Goal: Task Accomplishment & Management: Complete application form

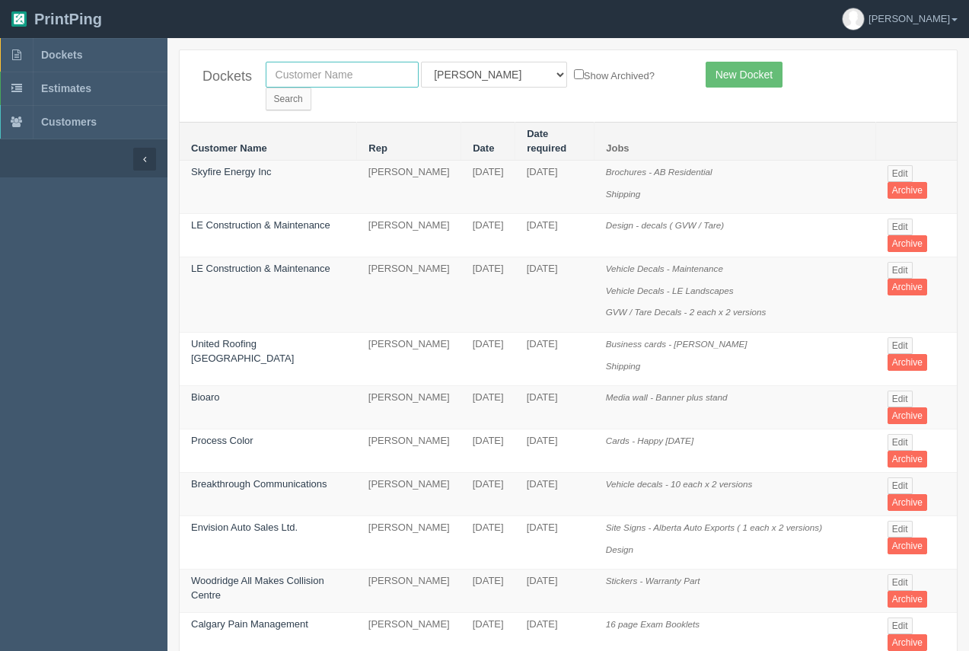
click at [344, 81] on input "text" at bounding box center [342, 75] width 153 height 26
click at [737, 72] on link "New Docket" at bounding box center [744, 75] width 77 height 26
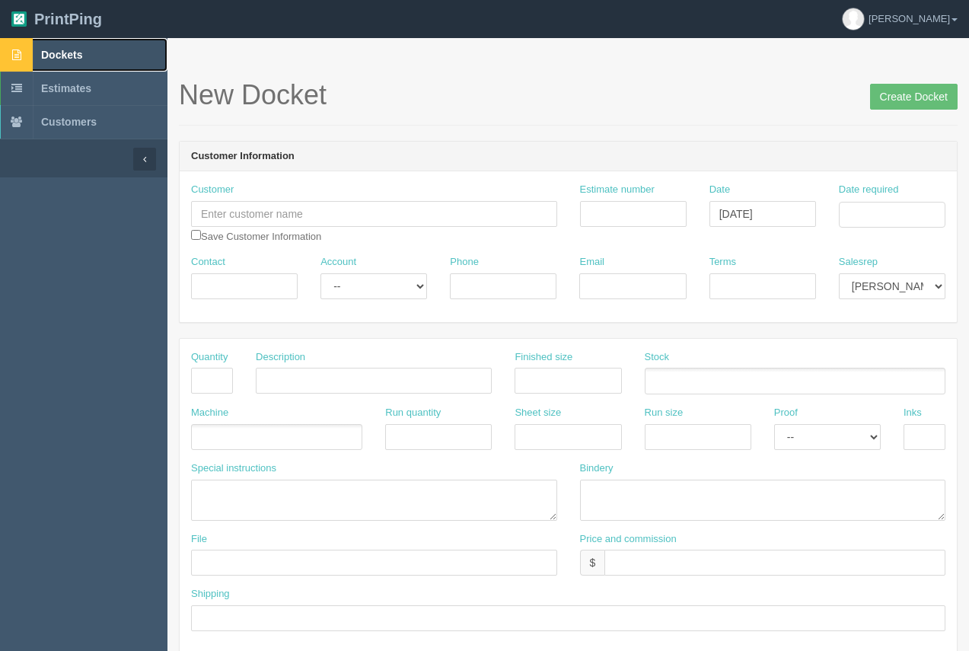
click at [69, 53] on span "Dockets" at bounding box center [61, 55] width 41 height 12
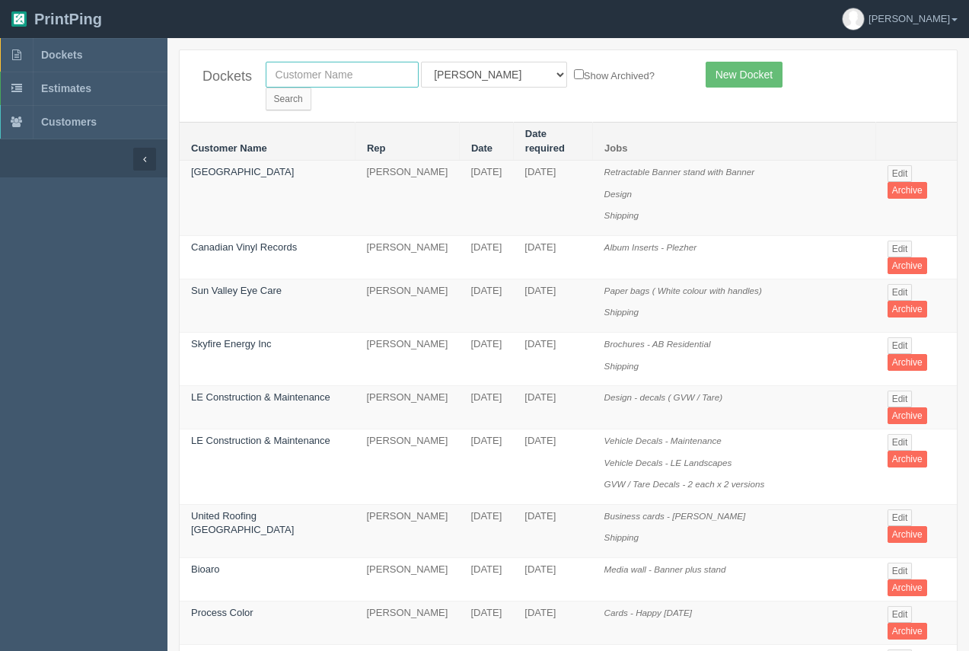
click at [362, 85] on input "text" at bounding box center [342, 75] width 153 height 26
type input "calgary health foundation"
drag, startPoint x: 614, startPoint y: 68, endPoint x: 567, endPoint y: 97, distance: 54.7
click at [311, 88] on input "Search" at bounding box center [289, 99] width 46 height 23
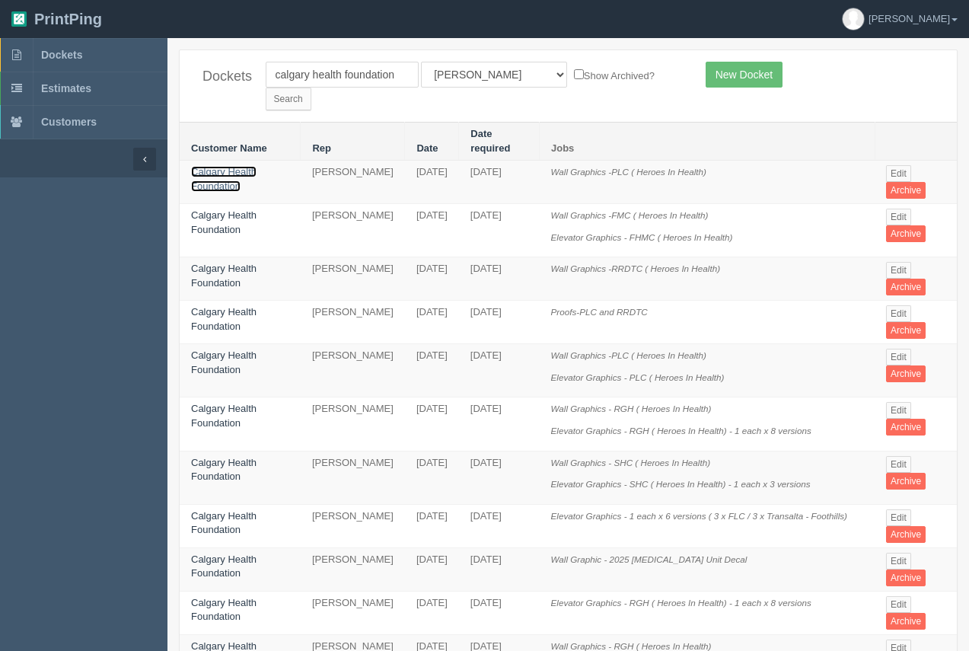
click at [210, 166] on link "Calgary Health Foundation" at bounding box center [223, 179] width 65 height 26
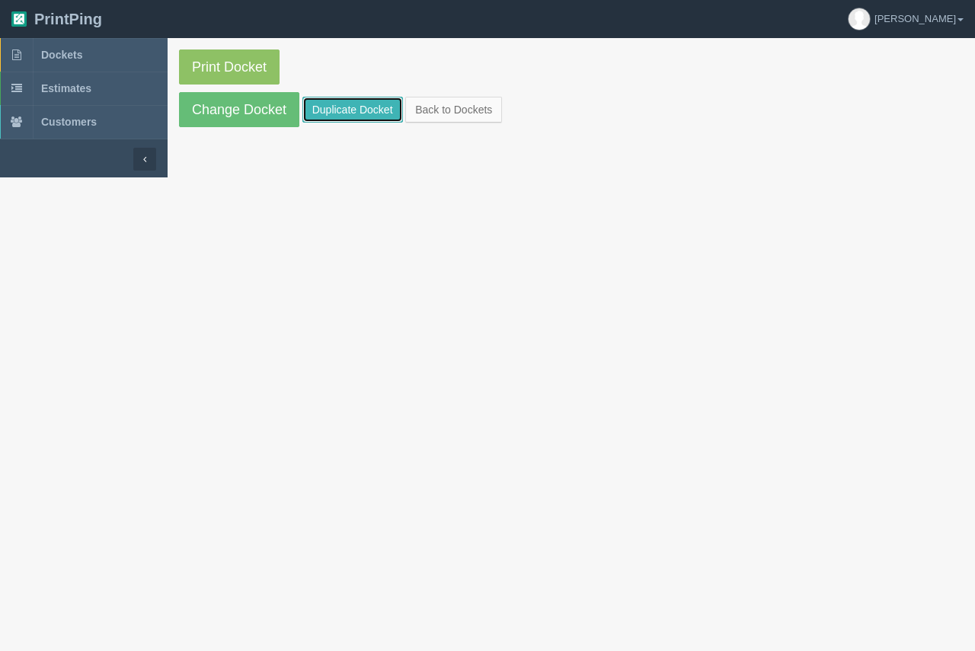
click at [327, 113] on link "Duplicate Docket" at bounding box center [352, 110] width 101 height 26
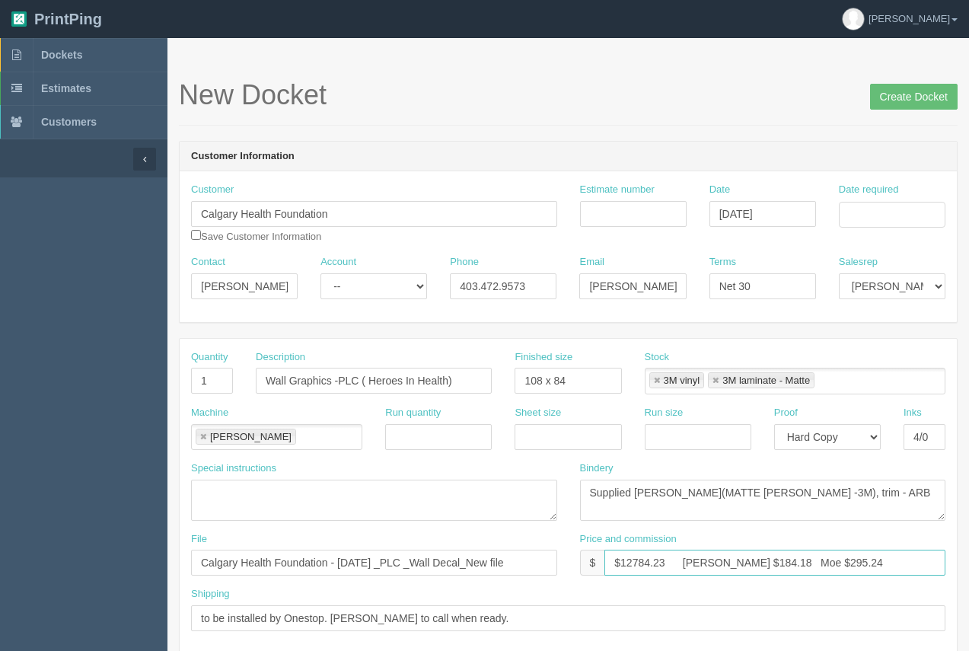
drag, startPoint x: 668, startPoint y: 564, endPoint x: 627, endPoint y: 560, distance: 40.5
click at [627, 560] on input "$12784.23 Arif $184.18 Moe $295.24" at bounding box center [775, 563] width 341 height 26
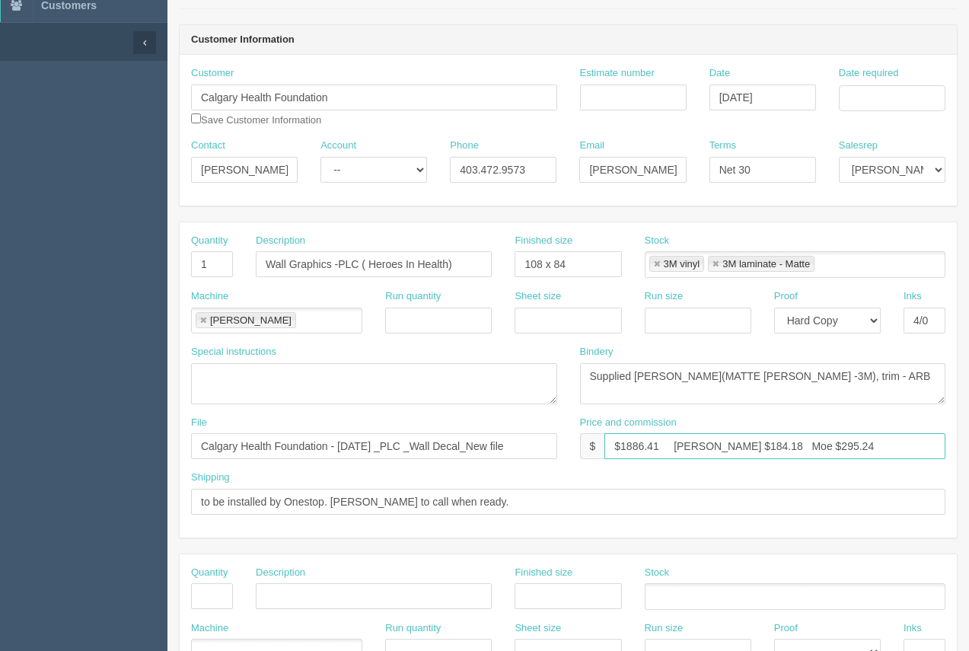
scroll to position [129, 0]
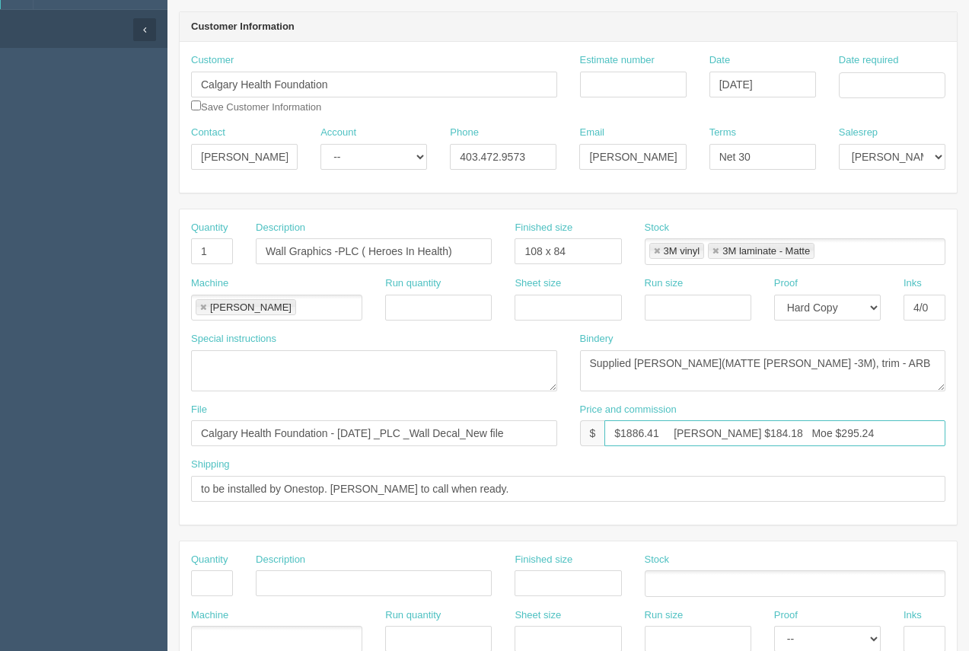
type input "$1886.41 Arif $184.18 Moe $295.24"
click at [626, 96] on input "Estimate number" at bounding box center [633, 85] width 107 height 26
type input "92625"
click at [858, 88] on input "Date required" at bounding box center [892, 85] width 107 height 26
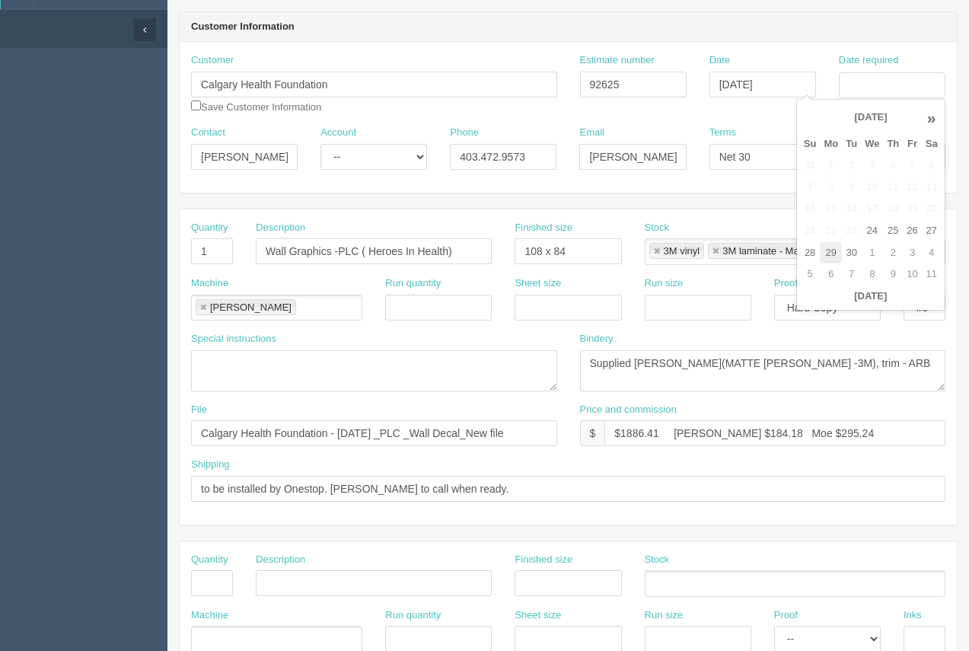
click at [836, 261] on td "29" at bounding box center [831, 253] width 22 height 22
click at [852, 276] on td "7" at bounding box center [851, 274] width 19 height 22
type input "October 7, 2025"
click at [678, 18] on header "Customer Information" at bounding box center [568, 27] width 777 height 30
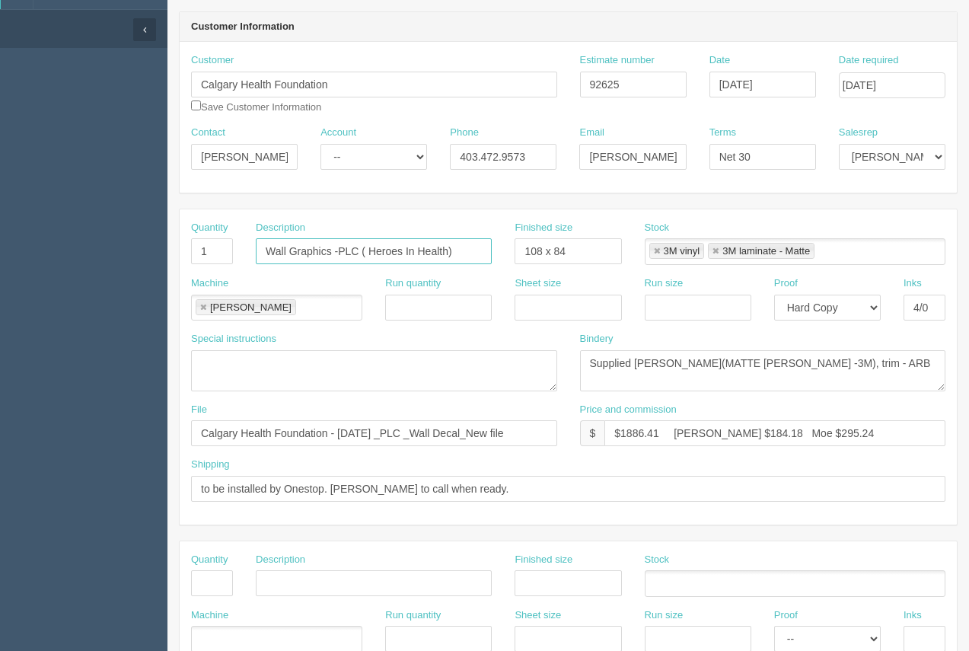
click at [449, 251] on input "Wall Graphics -PLC ( Heroes In Health)" at bounding box center [374, 251] width 236 height 26
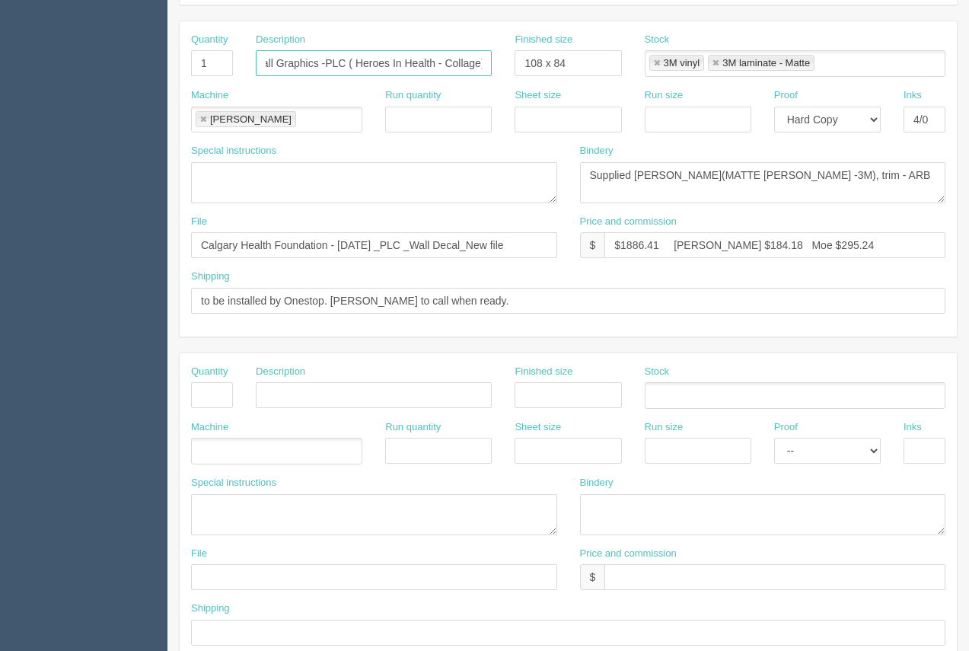
scroll to position [322, 0]
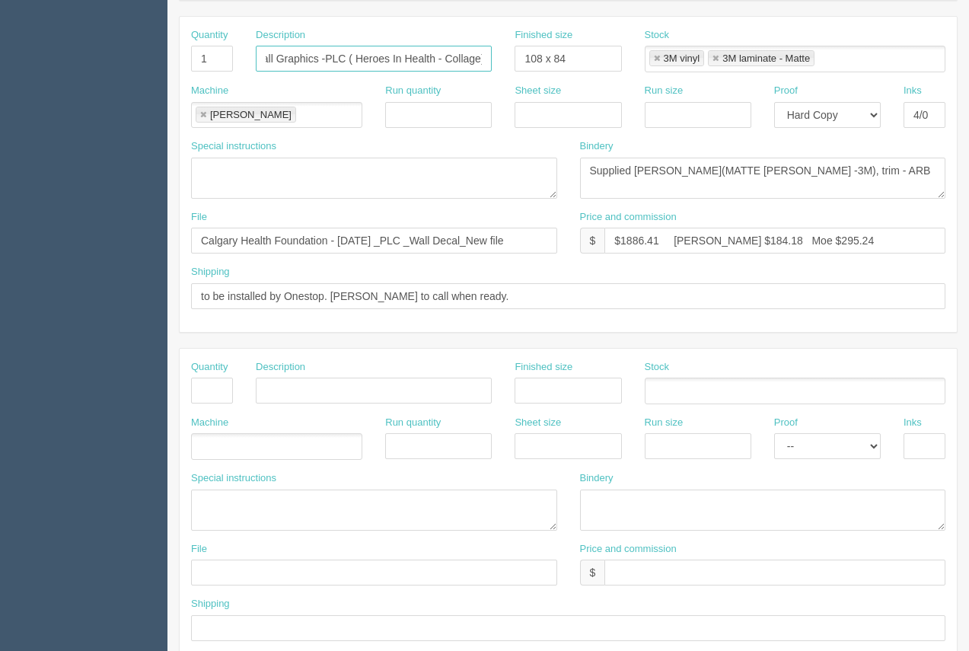
type input "Wall Graphics -PLC ( Heroes In Health - Collage)"
drag, startPoint x: 370, startPoint y: 241, endPoint x: 346, endPoint y: 241, distance: 24.4
click at [338, 241] on input "Calgary Health Foundation - August 2025 _PLC _Wall Decal_New file" at bounding box center [374, 241] width 366 height 26
click at [540, 252] on input "Calgary Health Foundation - September 2025 2025 _PLC _Wall Decal_New file" at bounding box center [374, 241] width 366 height 26
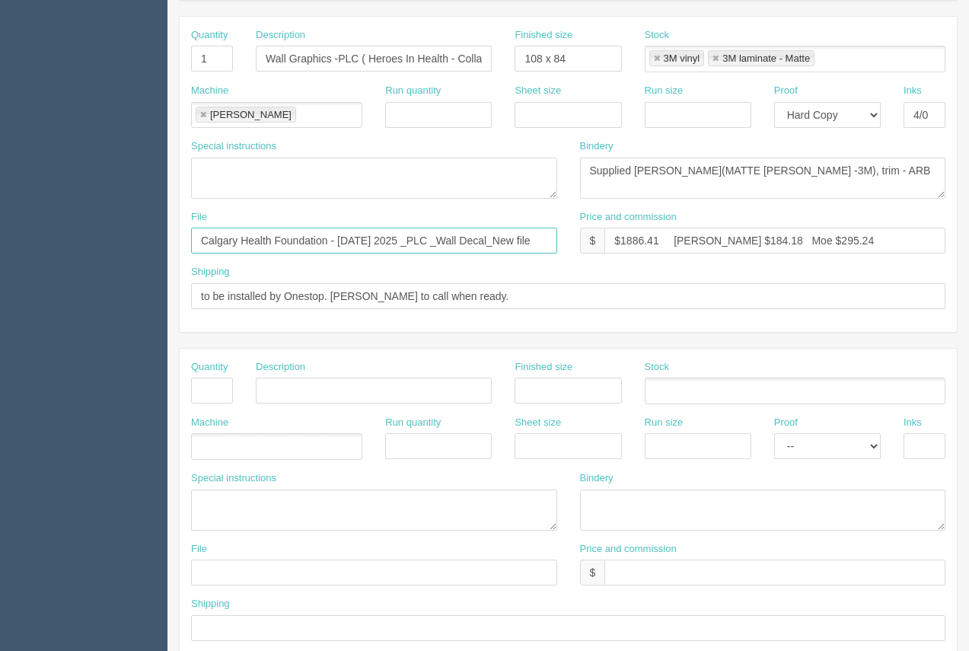
scroll to position [0, 28]
drag, startPoint x: 531, startPoint y: 244, endPoint x: 536, endPoint y: 260, distance: 16.9
click at [557, 247] on input "Calgary Health Foundation - September 2025 2025 _PLC _Wall Decal_New file" at bounding box center [374, 241] width 366 height 26
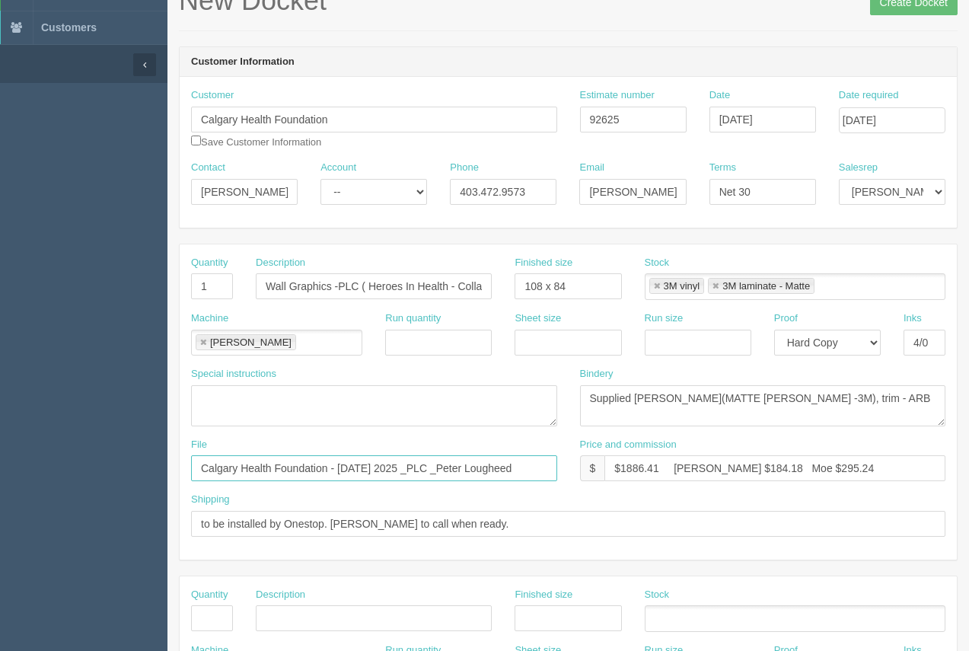
scroll to position [97, 0]
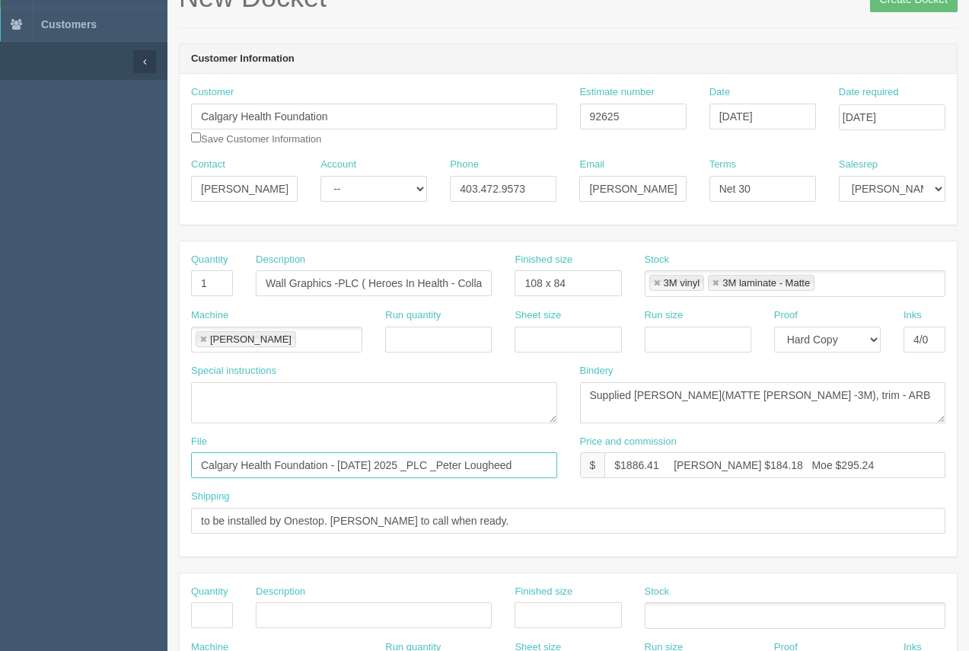
type input "Calgary Health Foundation - September 2025 2025 _PLC _Peter Lougheed"
drag, startPoint x: 590, startPoint y: 286, endPoint x: 489, endPoint y: 286, distance: 101.3
click at [489, 286] on div "Quantity 1 Description Wall Graphics -PLC ( Heroes In Health - Collage) Finishe…" at bounding box center [568, 281] width 777 height 56
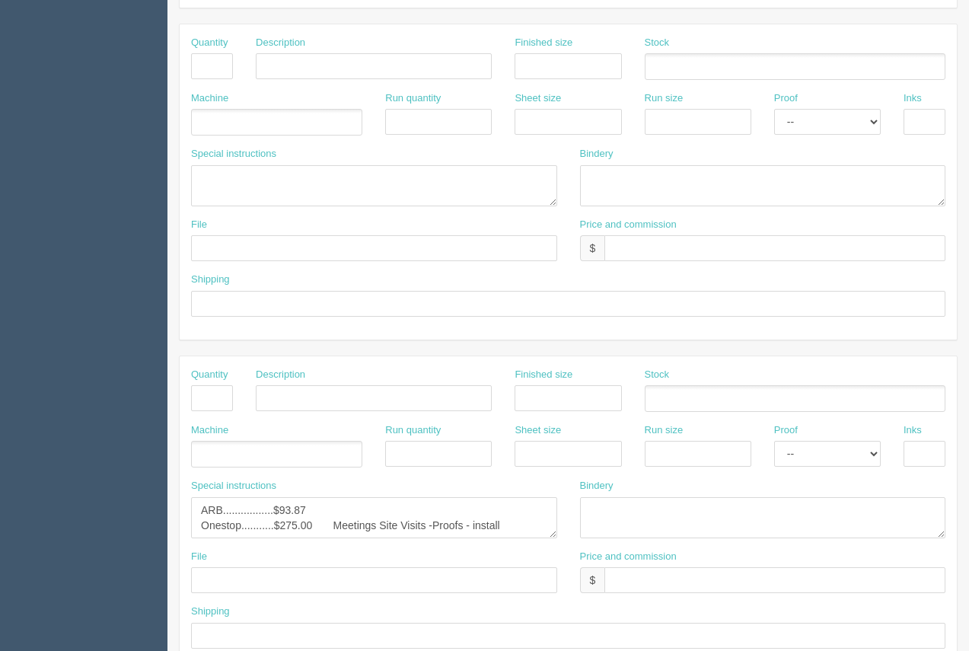
scroll to position [656, 0]
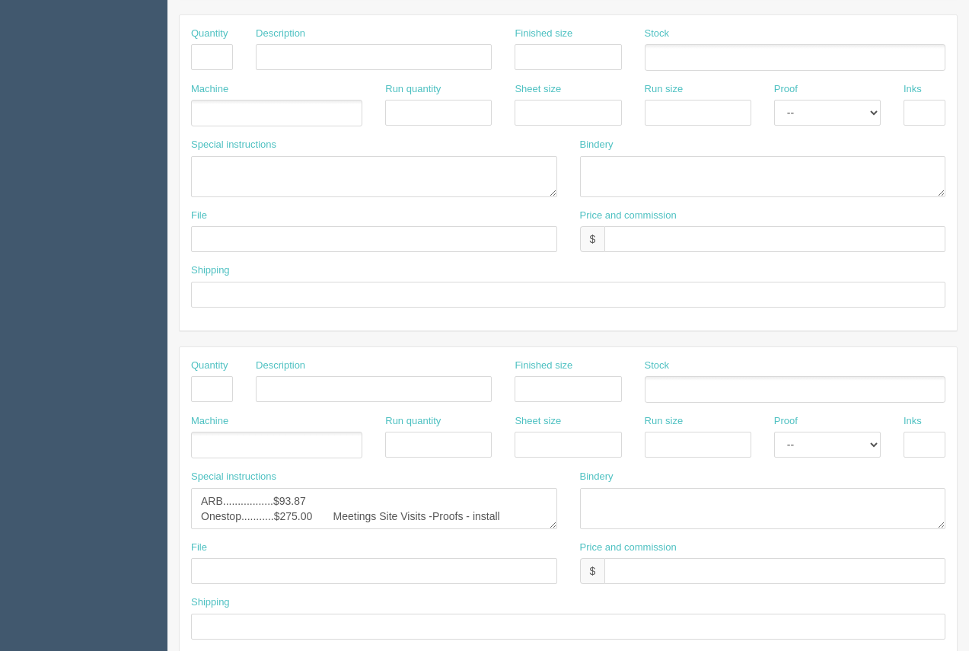
type input "490 x 27.5"
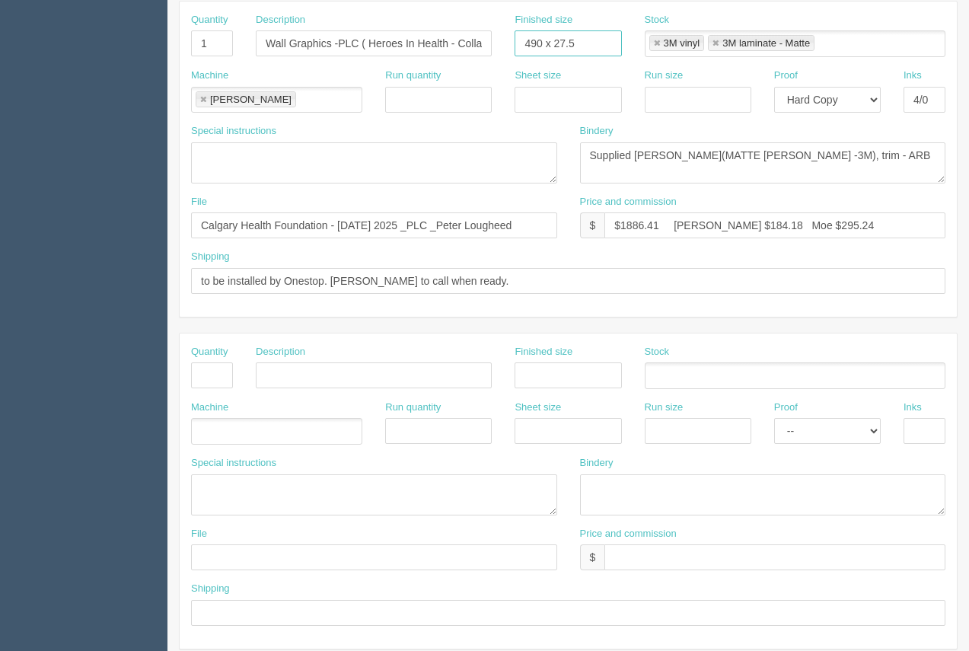
scroll to position [340, 0]
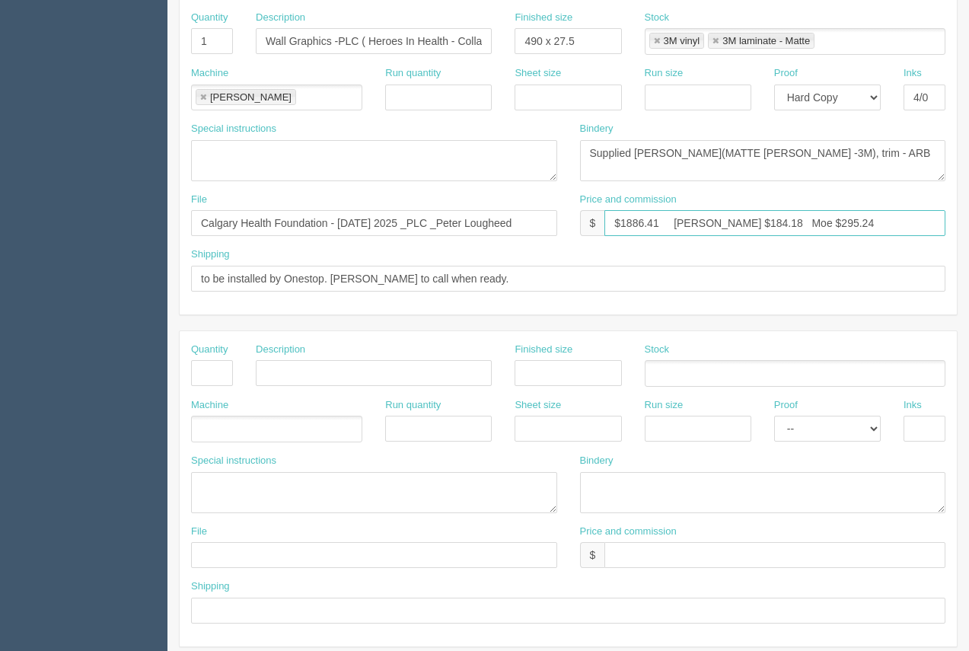
drag, startPoint x: 851, startPoint y: 228, endPoint x: 777, endPoint y: 228, distance: 73.9
click at [777, 228] on input "$1886.41 Arif $184.18 Moe $295.24" at bounding box center [775, 223] width 341 height 26
drag, startPoint x: 731, startPoint y: 219, endPoint x: 700, endPoint y: 224, distance: 31.6
click at [700, 224] on input "$1886.41 Arif $184.18 Moe $548.07" at bounding box center [775, 223] width 341 height 26
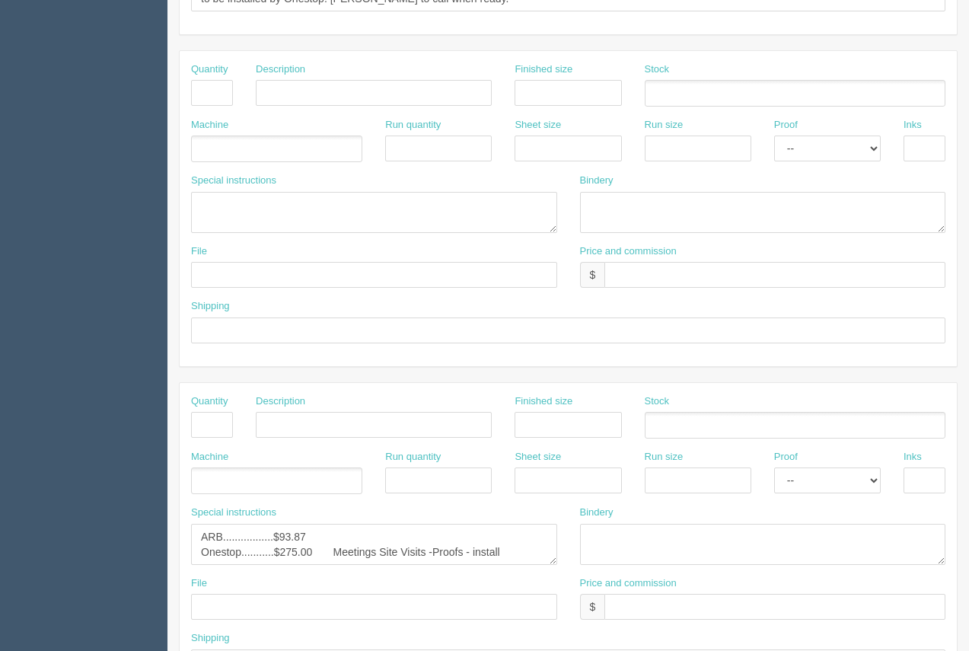
scroll to position [610, 0]
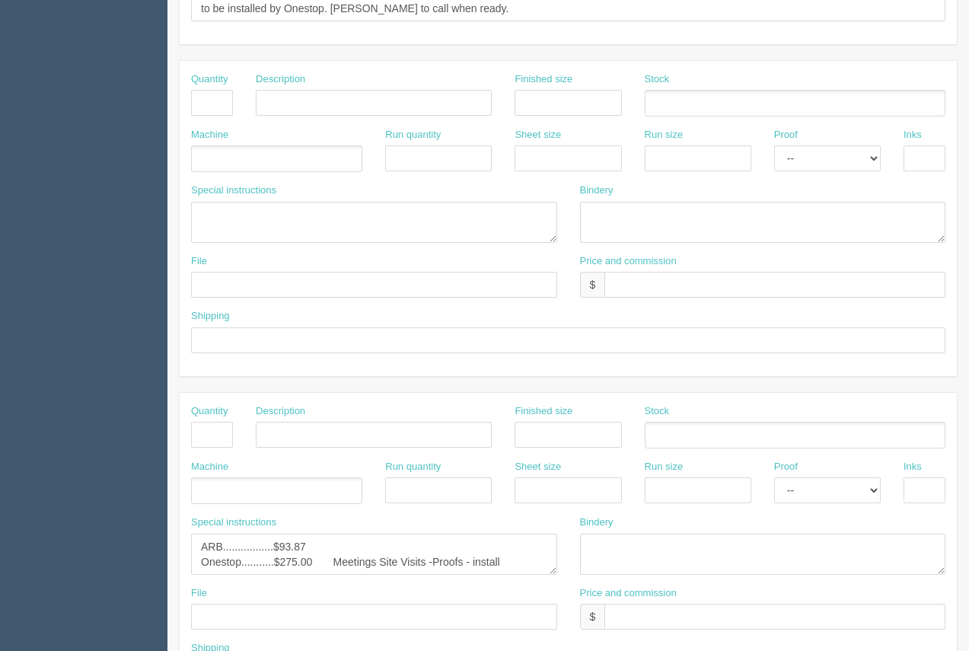
type input "$1886.41 Arif $341.84 Moe $548.07"
click at [314, 544] on textarea "ARB.................$93.87 Onestop...........$275.00 Meetings Site Visits -Proo…" at bounding box center [374, 554] width 366 height 41
click at [350, 552] on textarea "ARB.................$93.87 Onestop...........$275.00 Meetings Site Visits -Proo…" at bounding box center [374, 554] width 366 height 41
click at [295, 565] on textarea "ARB.................$93.87 Onestop...........$275.00 Meetings Site Visits -Proo…" at bounding box center [374, 554] width 366 height 41
type textarea "ARB.................$139.42 #12584 Onestop...........$300.00 Meetings Site Visi…"
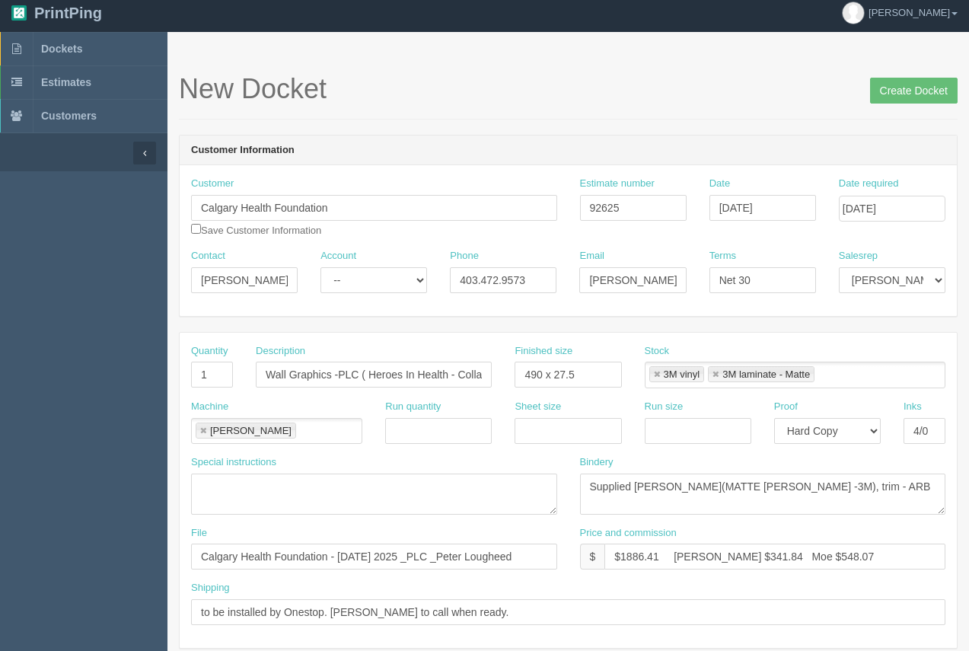
scroll to position [0, 0]
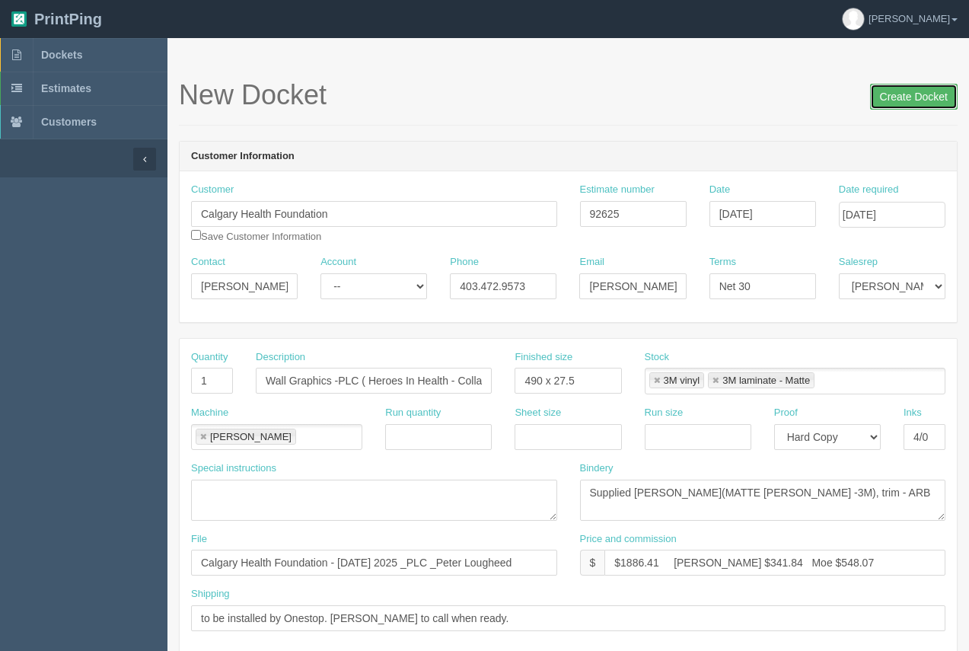
click at [922, 92] on input "Create Docket" at bounding box center [914, 97] width 88 height 26
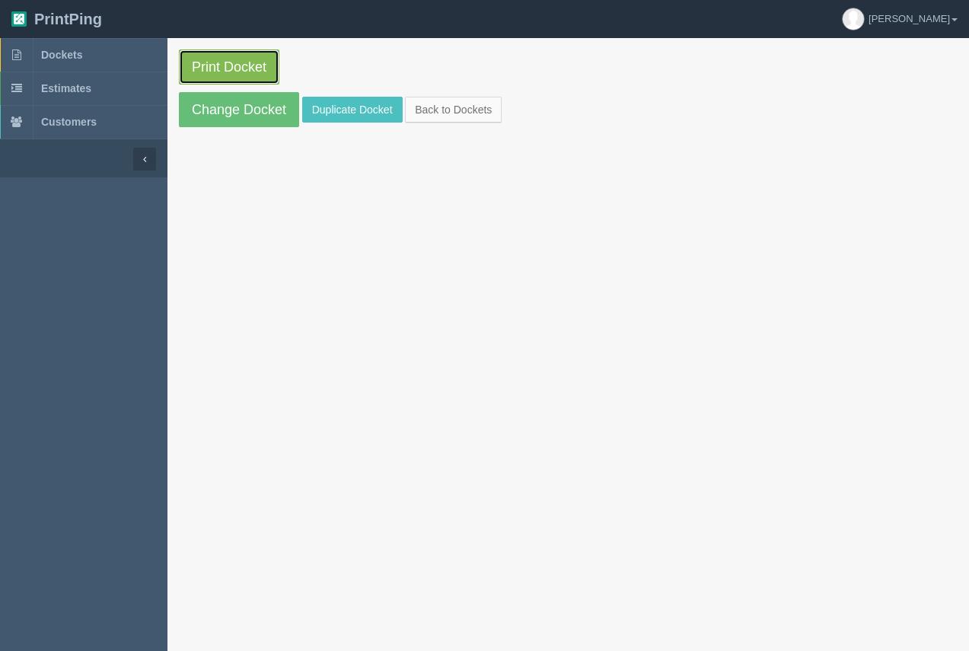
click at [227, 78] on link "Print Docket" at bounding box center [229, 66] width 101 height 35
click at [231, 62] on link "Print Docket" at bounding box center [229, 66] width 101 height 35
click at [65, 48] on link "Dockets" at bounding box center [84, 55] width 168 height 34
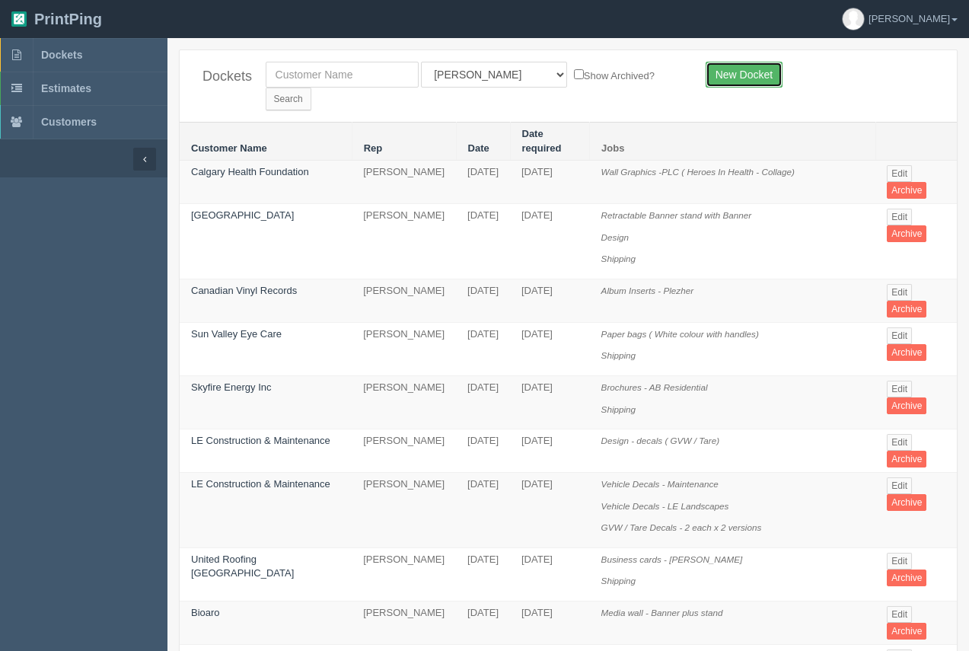
click at [719, 78] on link "New Docket" at bounding box center [744, 75] width 77 height 26
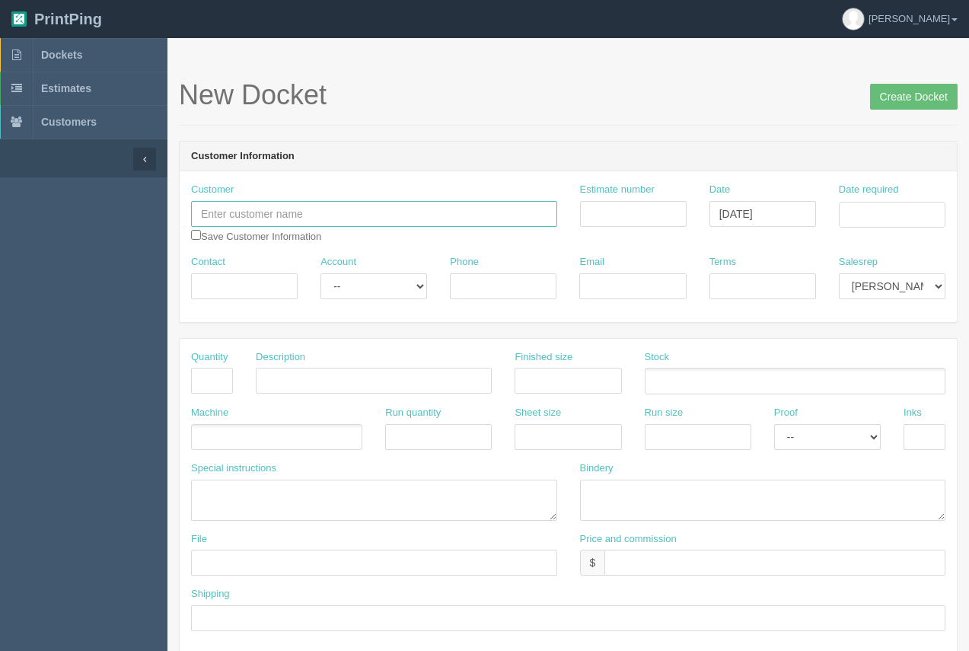
click at [385, 214] on input "text" at bounding box center [374, 214] width 366 height 26
type input "Cheryl"
click at [887, 210] on input "Date required" at bounding box center [892, 215] width 107 height 26
click at [828, 348] on td "15" at bounding box center [831, 338] width 22 height 22
click at [834, 378] on td "29" at bounding box center [831, 383] width 22 height 22
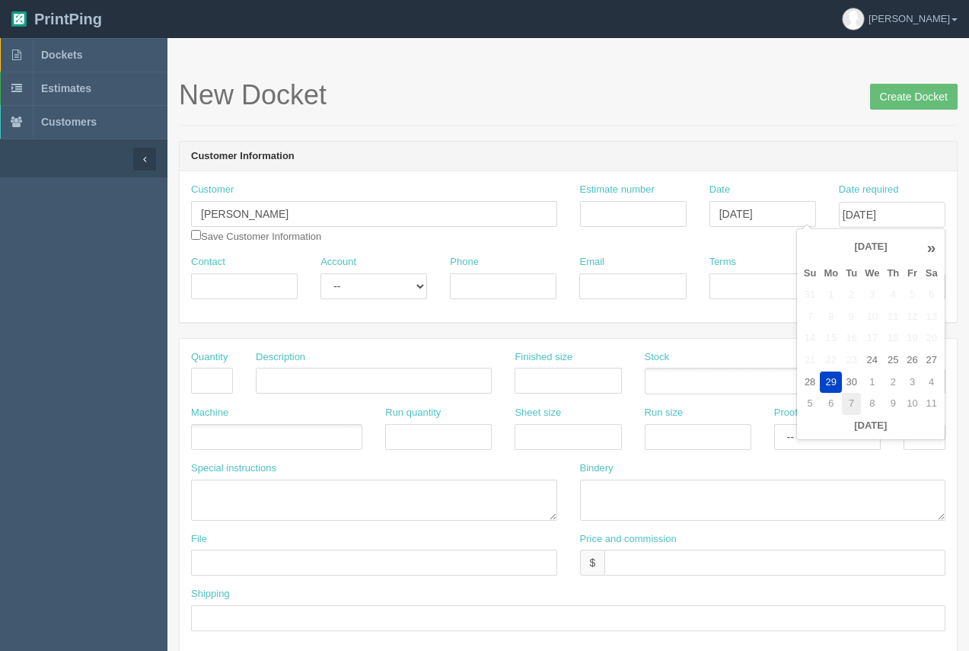
click at [848, 407] on td "7" at bounding box center [851, 404] width 19 height 22
type input "October 7, 2025"
click at [225, 391] on input "text" at bounding box center [212, 381] width 42 height 26
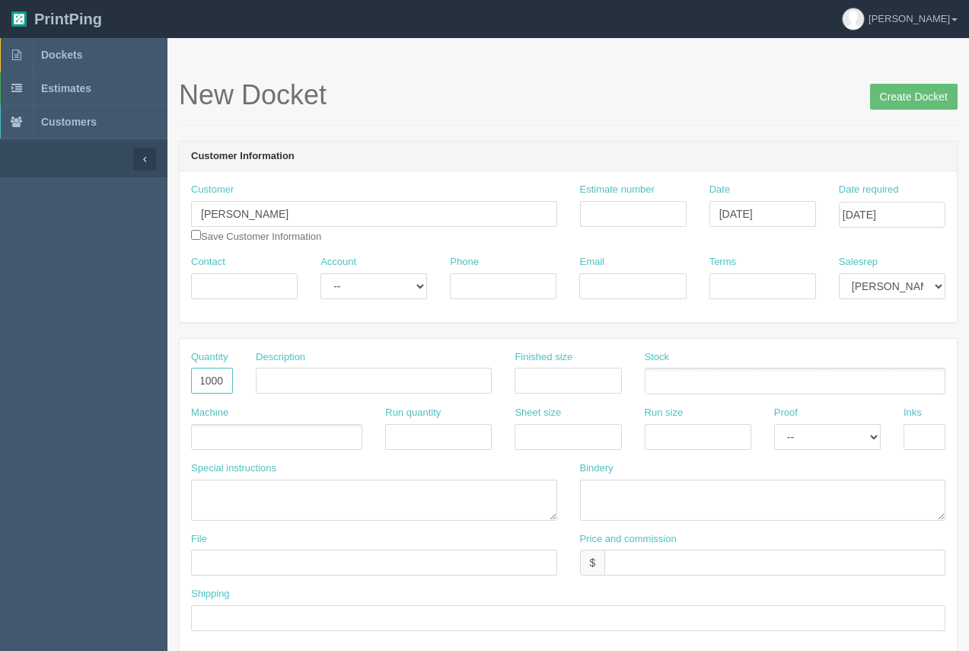
type input "1000"
type input "Water Bottle Labels"
click at [585, 388] on input "text" at bounding box center [568, 381] width 107 height 26
click at [271, 295] on input "Contact" at bounding box center [244, 286] width 107 height 26
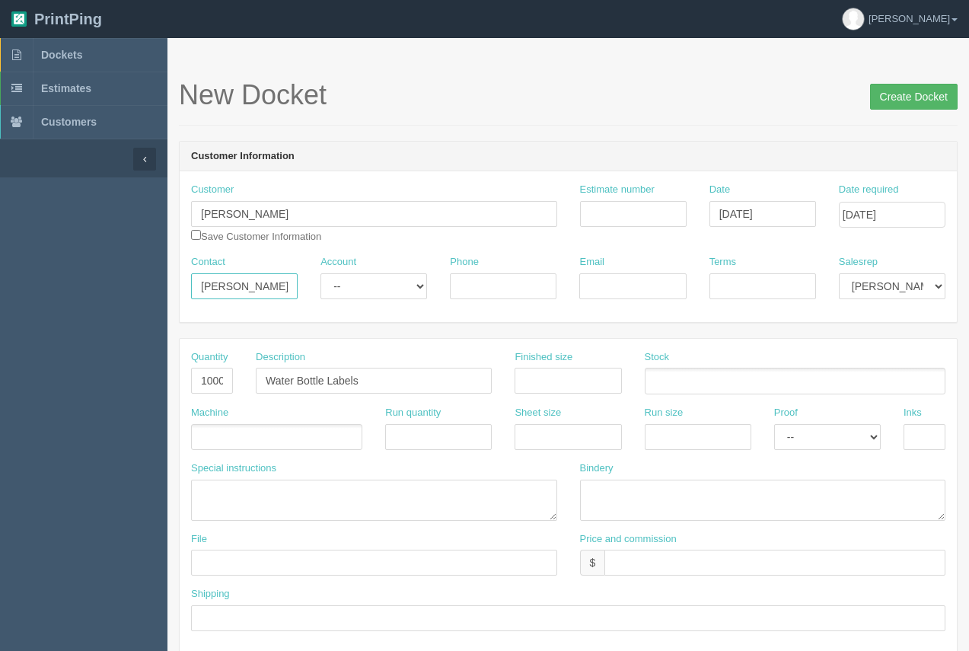
type input "Cheryl"
click at [896, 102] on input "Create Docket" at bounding box center [914, 97] width 88 height 26
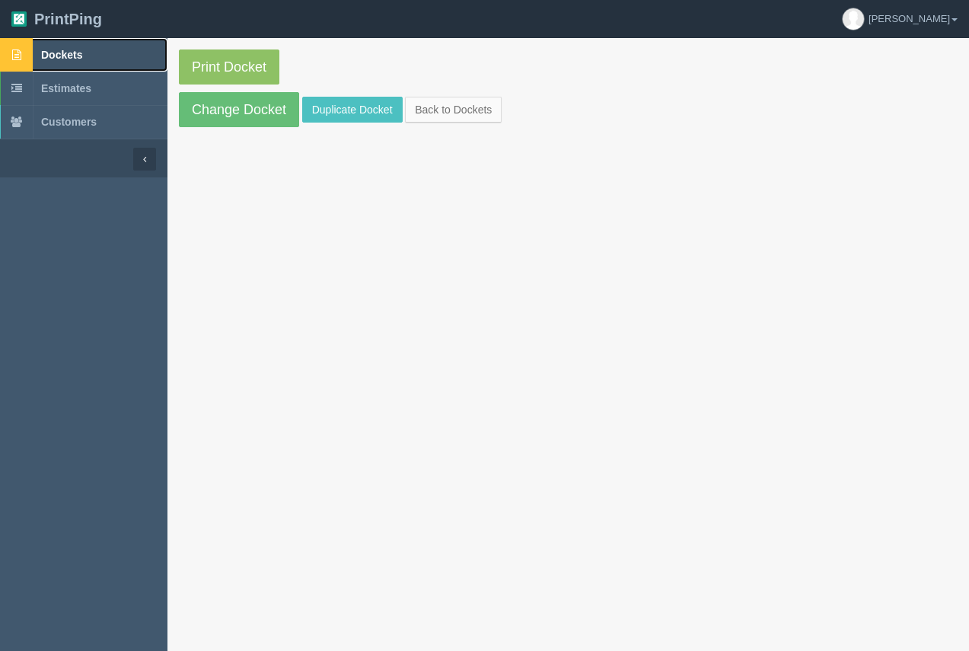
click at [70, 51] on span "Dockets" at bounding box center [61, 55] width 41 height 12
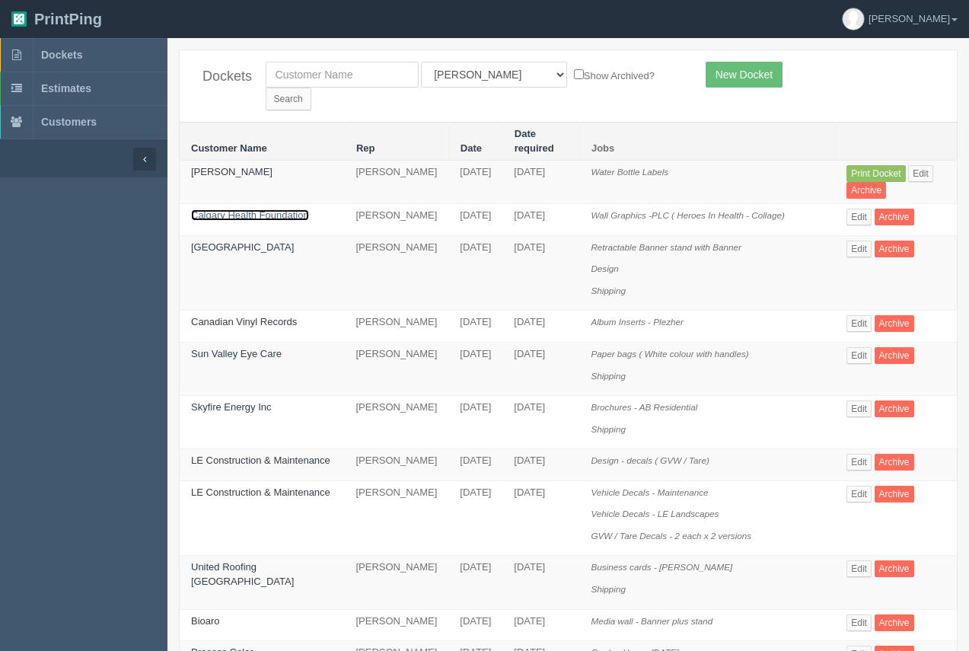
click at [277, 209] on link "Calgary Health Foundation" at bounding box center [250, 214] width 118 height 11
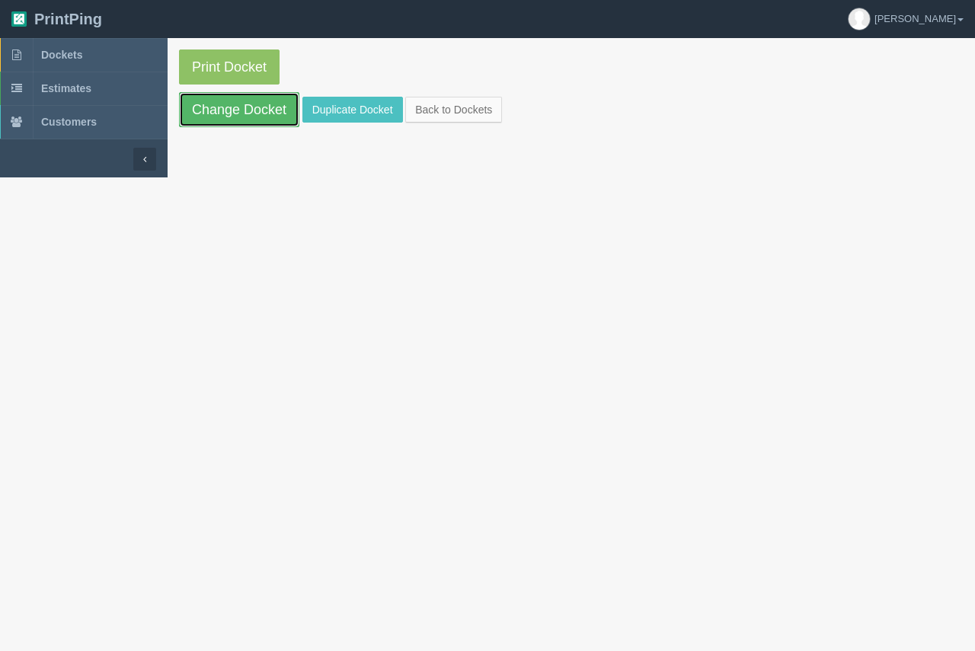
click at [260, 123] on link "Change Docket" at bounding box center [239, 109] width 120 height 35
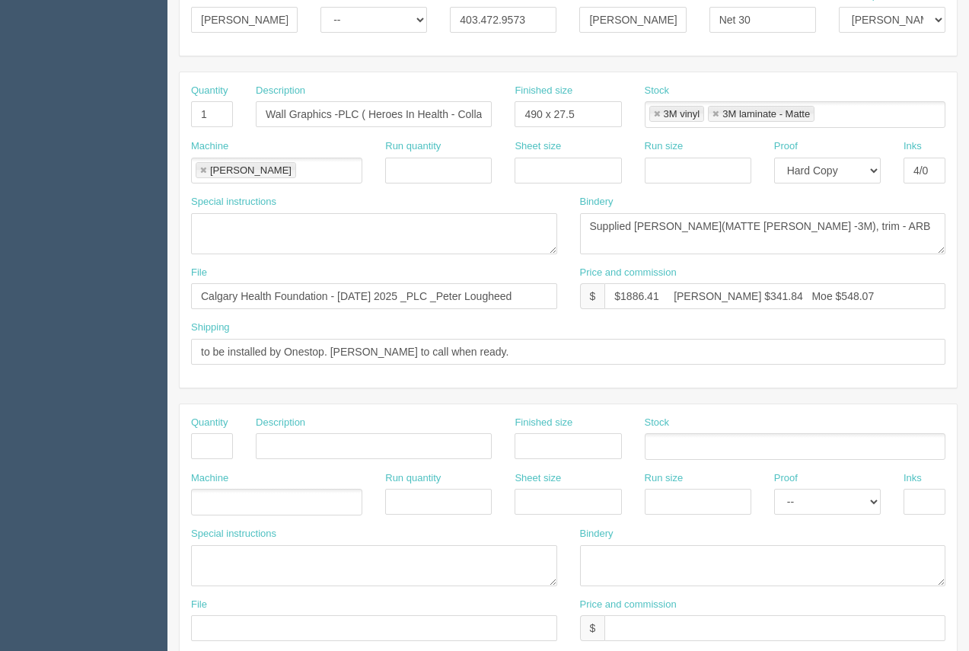
scroll to position [732, 0]
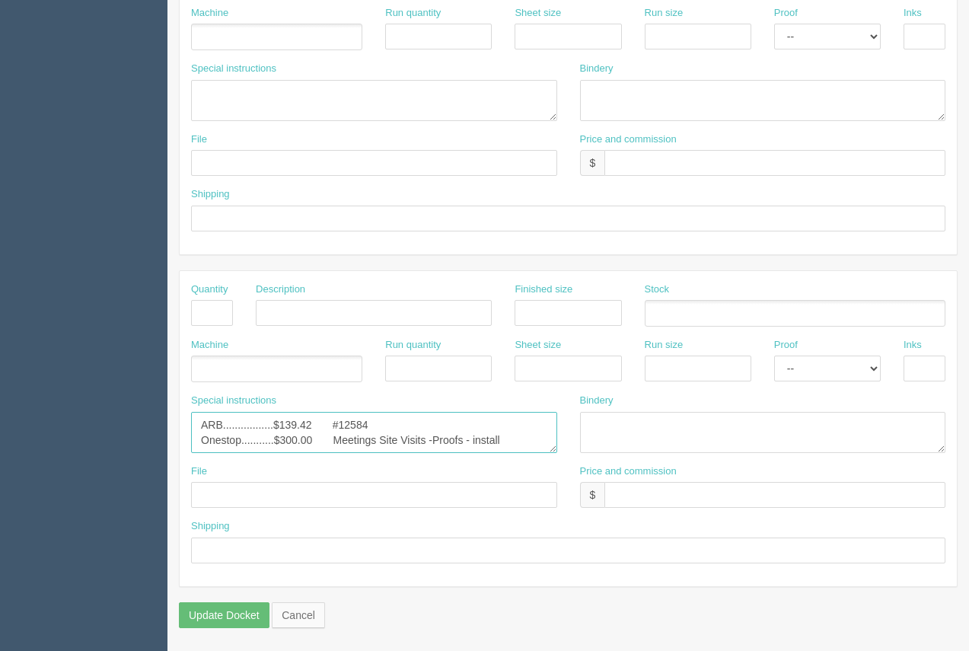
click at [514, 449] on textarea "ARB.................$139.42 #12584 Onestop...........$300.00 Meetings Site Visi…" at bounding box center [374, 432] width 366 height 41
click at [509, 433] on textarea "ARB.................$139.42 #12584 Onestop...........$300.00 Meetings Site Visi…" at bounding box center [374, 432] width 366 height 41
paste textarea "ND Graphics....$1642.55 95 yds of 3M matte lam - 8520"
click at [346, 445] on textarea "ARB.................$139.42 #12584 Onestop...........$300.00 Meetings Site Visi…" at bounding box center [374, 432] width 366 height 41
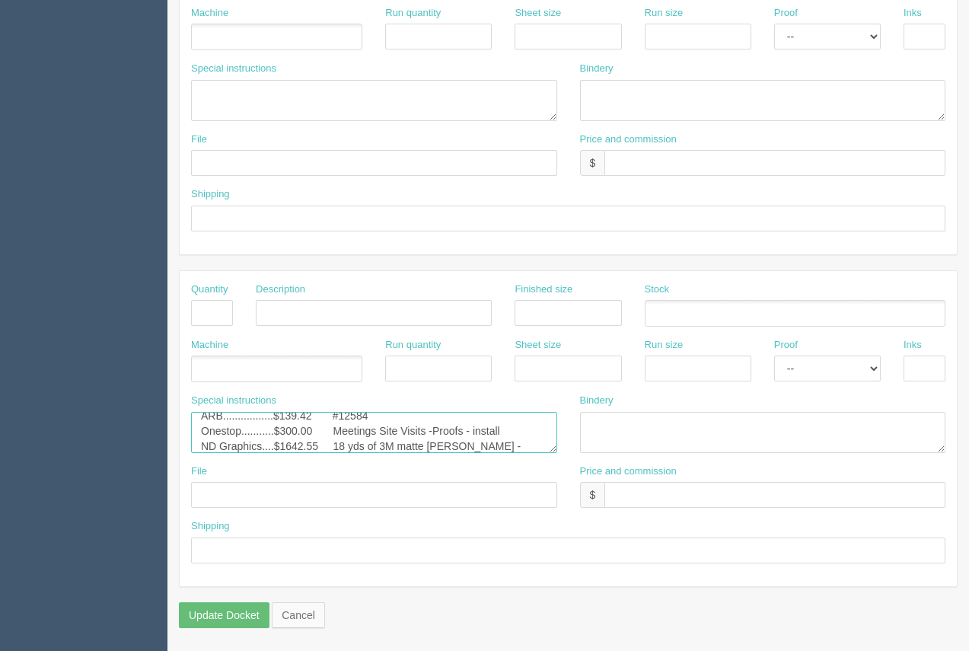
click at [369, 445] on textarea "ARB.................$139.42 #12584 Onestop...........$300.00 Meetings Site Visi…" at bounding box center [374, 432] width 366 height 41
click at [318, 448] on textarea "ARB.................$139.42 #12584 Onestop...........$300.00 Meetings Site Visi…" at bounding box center [374, 432] width 366 height 41
type textarea "ARB.................$139.42 #12584 Onestop...........$300.00 Meetings Site Visi…"
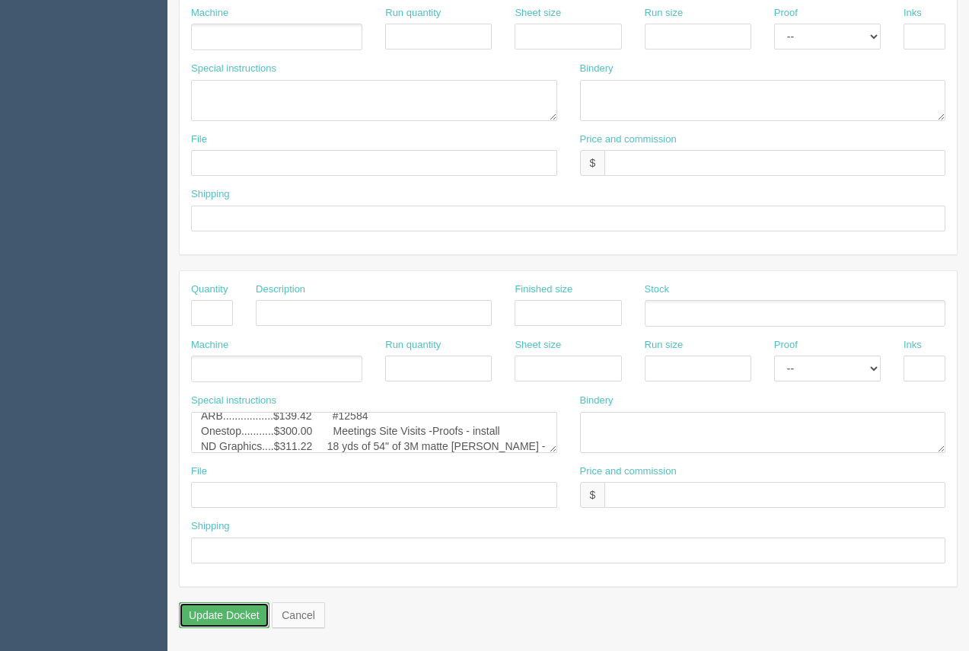
click at [232, 615] on input "Update Docket" at bounding box center [224, 615] width 91 height 26
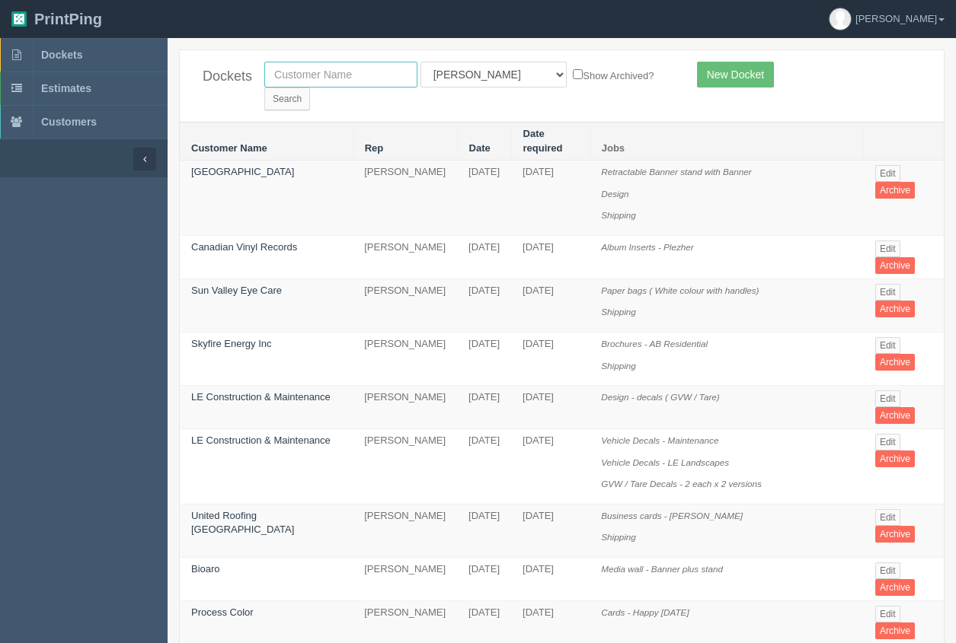
click at [338, 83] on input "text" at bounding box center [340, 75] width 153 height 26
type input "calgary health foundation"
drag, startPoint x: 625, startPoint y: 83, endPoint x: 705, endPoint y: 5, distance: 112.0
click at [310, 88] on input "Search" at bounding box center [287, 99] width 46 height 23
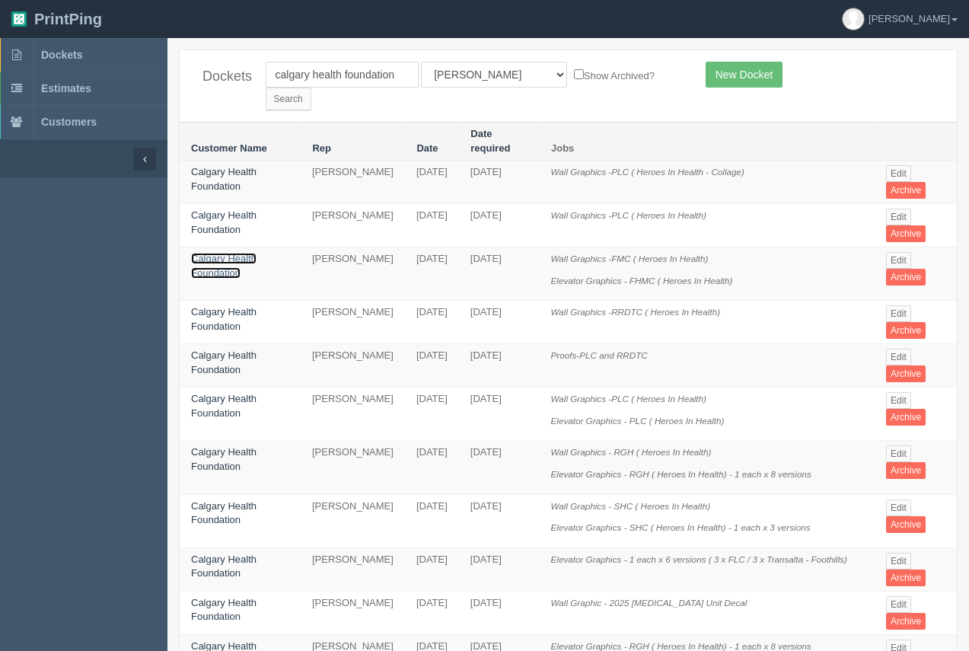
click at [239, 253] on link "Calgary Health Foundation" at bounding box center [223, 266] width 65 height 26
drag, startPoint x: 239, startPoint y: 225, endPoint x: 233, endPoint y: 216, distance: 11.6
click at [238, 253] on link "Calgary Health Foundation" at bounding box center [223, 266] width 65 height 26
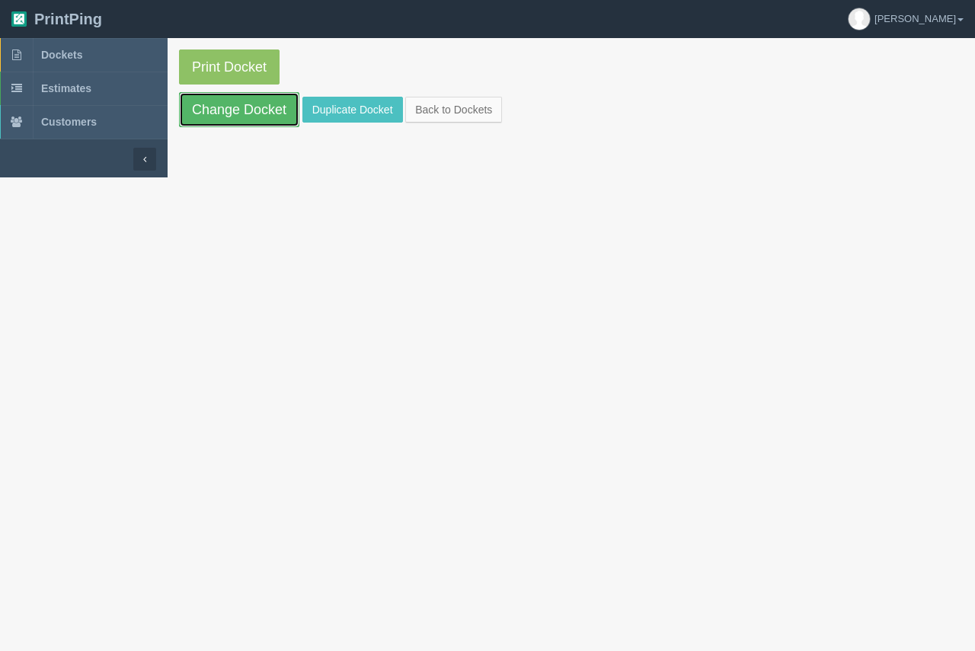
click at [230, 117] on link "Change Docket" at bounding box center [239, 109] width 120 height 35
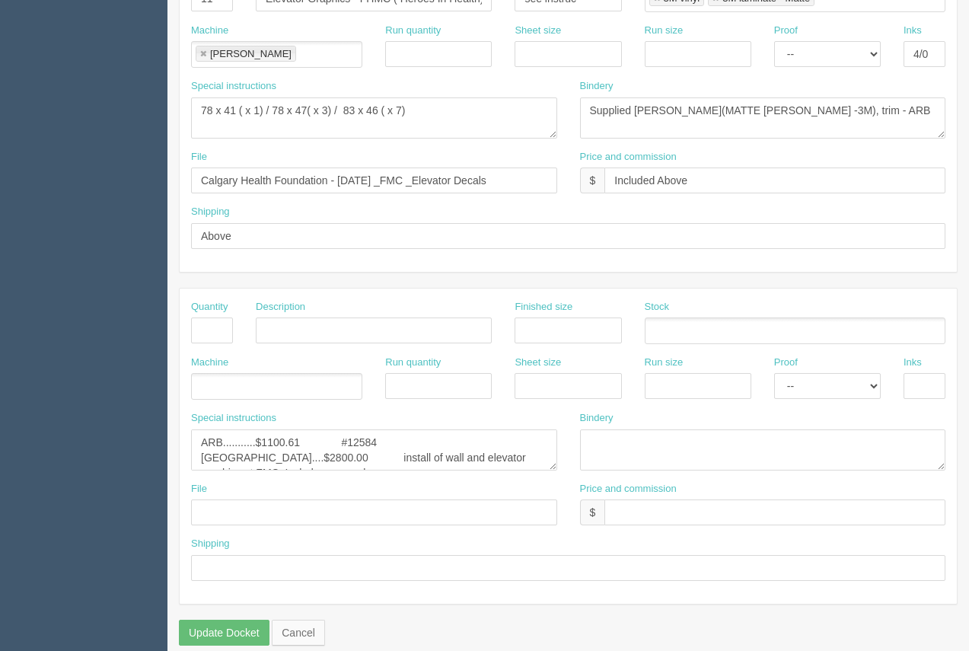
scroll to position [732, 0]
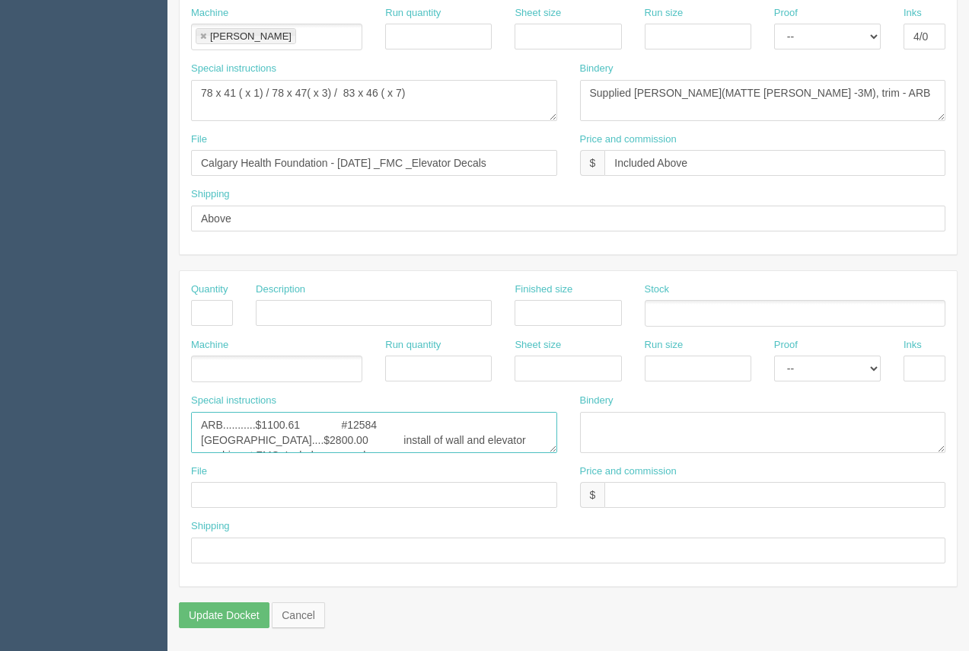
click at [267, 442] on textarea "ARB...........$1100.61 #12584 Goathorn....$2800.00 install of wall and elevator…" at bounding box center [374, 432] width 366 height 41
drag, startPoint x: 478, startPoint y: 444, endPoint x: 190, endPoint y: 452, distance: 288.0
click at [190, 452] on div "Special instructions ARB...........$1100.61 #12584 Goathorn....$2800.00 install…" at bounding box center [374, 429] width 389 height 71
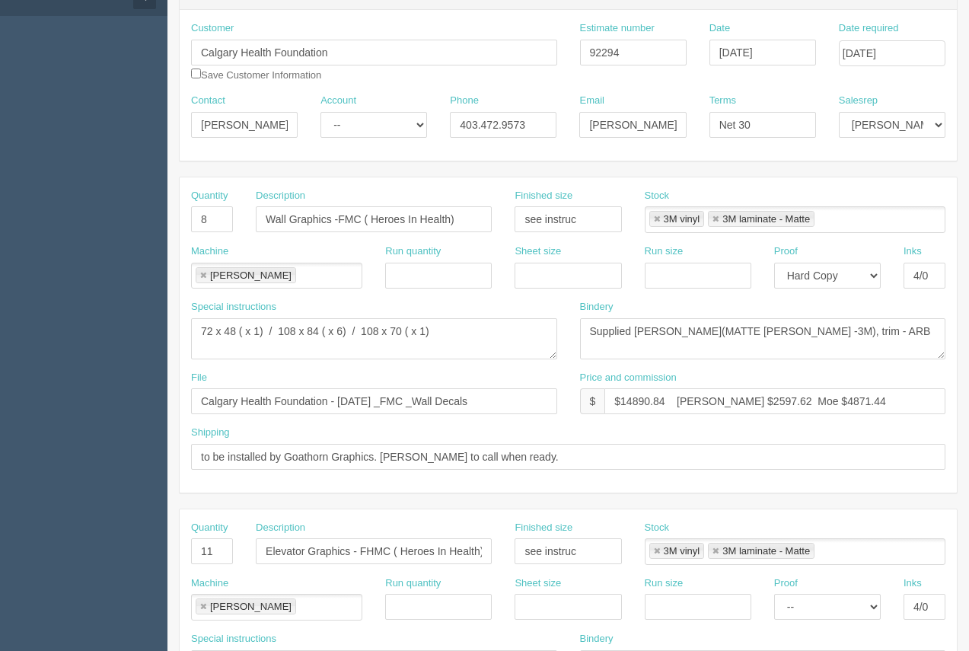
scroll to position [0, 0]
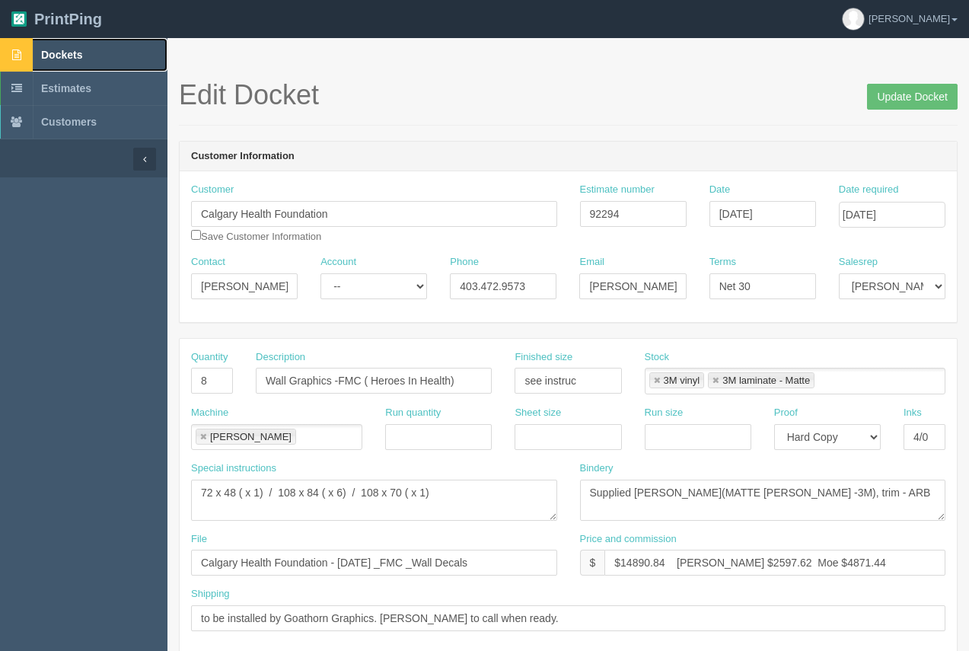
click at [61, 54] on span "Dockets" at bounding box center [61, 55] width 41 height 12
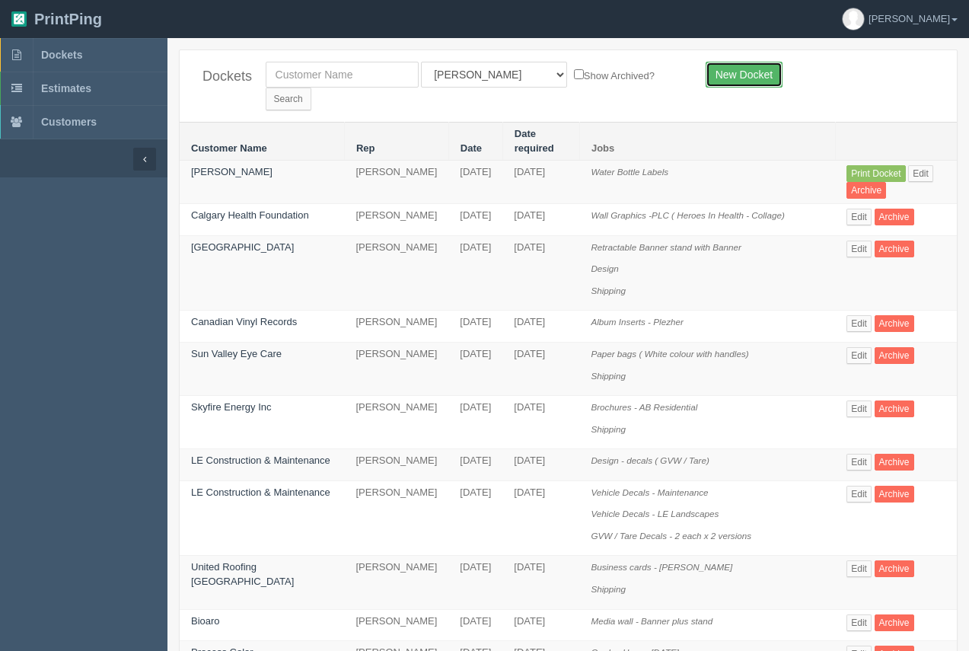
click at [747, 72] on link "New Docket" at bounding box center [744, 75] width 77 height 26
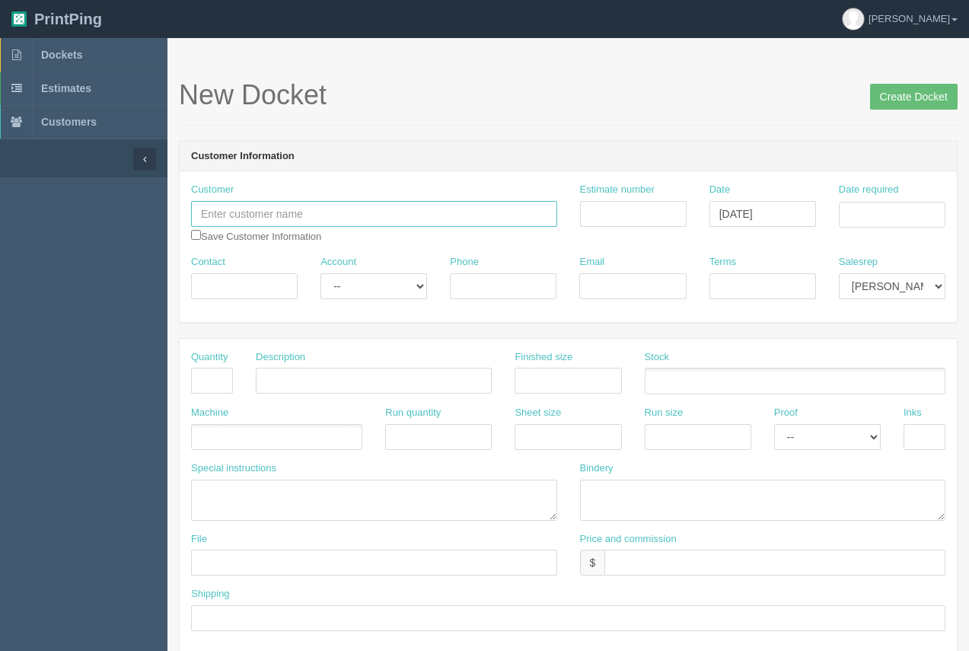
click at [318, 205] on input "text" at bounding box center [374, 214] width 366 height 26
type input "Flex Sports"
click at [880, 218] on input "Date required" at bounding box center [892, 215] width 107 height 26
click at [843, 407] on tr "5 6 7 8 9 10 11" at bounding box center [871, 404] width 142 height 22
click at [854, 402] on td "7" at bounding box center [851, 404] width 19 height 22
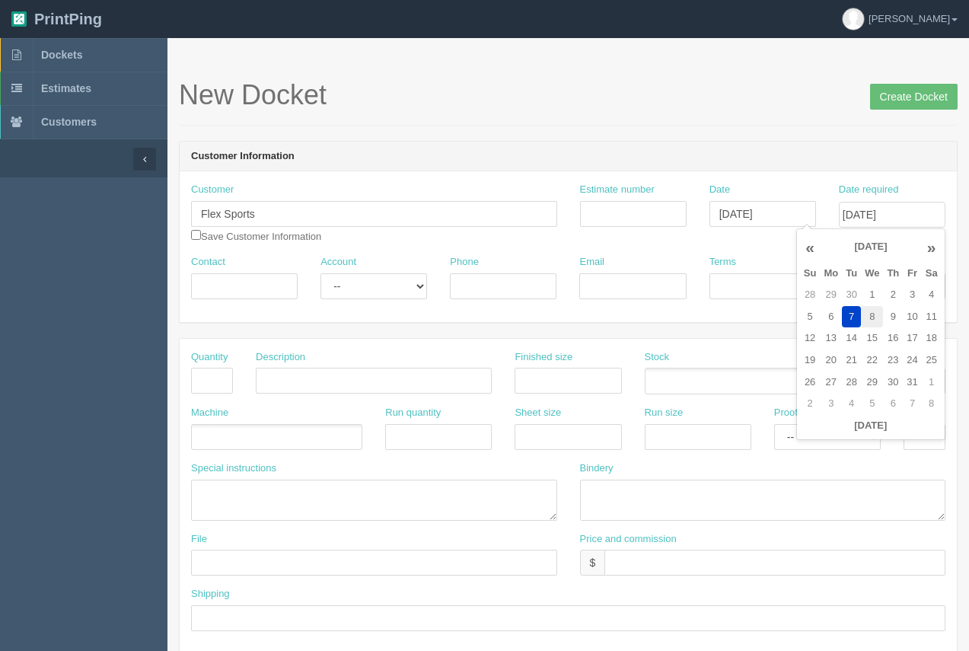
click at [876, 314] on td "8" at bounding box center [872, 317] width 22 height 22
type input "October 8, 2025"
click at [755, 84] on h1 "New Docket Create Docket" at bounding box center [568, 95] width 779 height 30
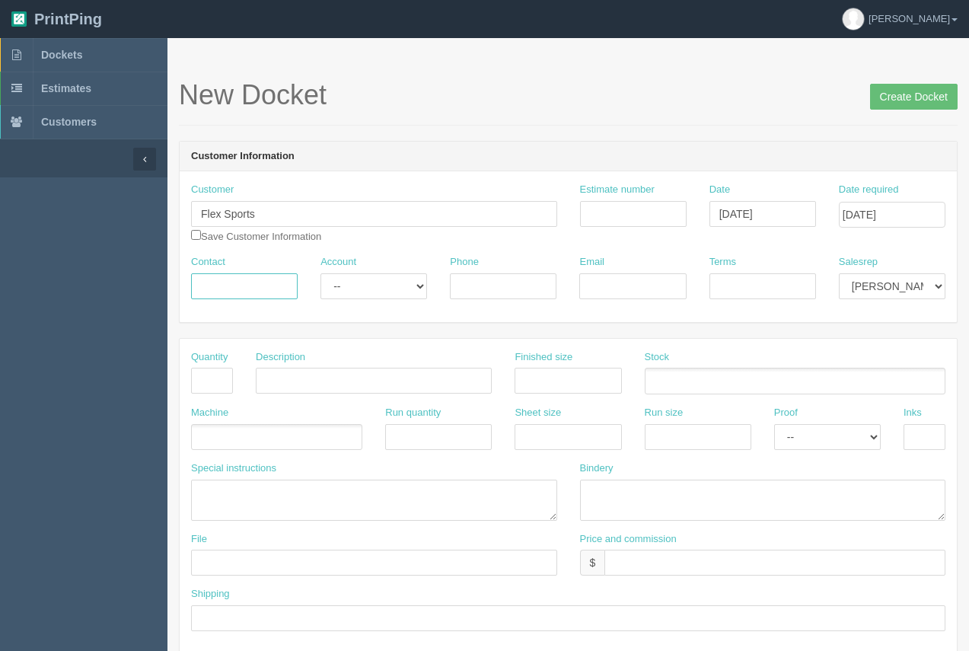
click at [260, 292] on input "Contact" at bounding box center [244, 286] width 107 height 26
type input "Steve"
click at [208, 386] on input "text" at bounding box center [212, 381] width 42 height 26
type input "2"
click at [277, 386] on input "text" at bounding box center [374, 381] width 236 height 26
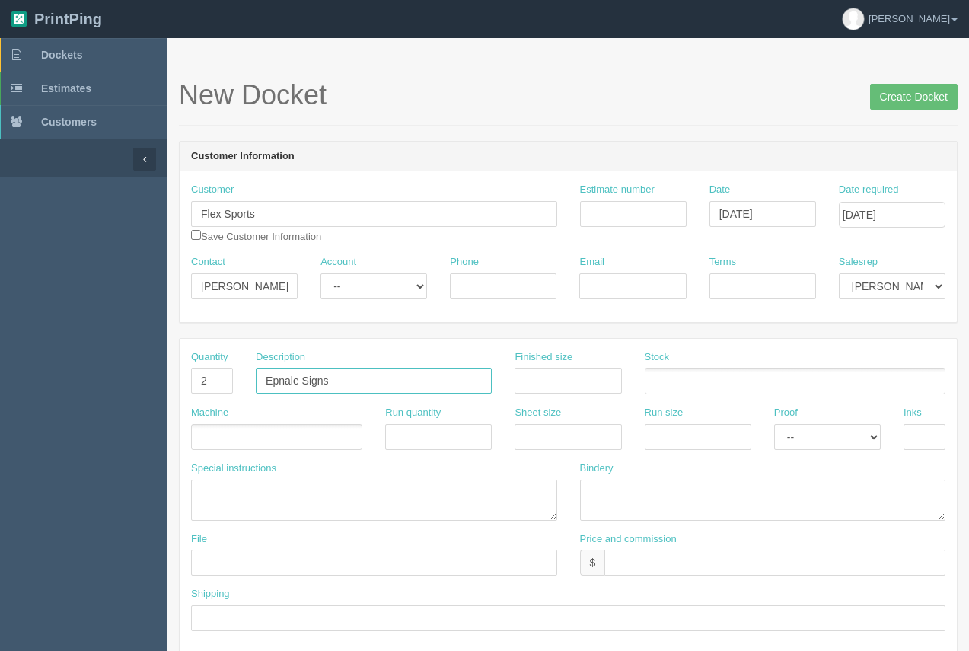
click at [298, 386] on input "Epnale Signs" at bounding box center [374, 381] width 236 height 26
drag, startPoint x: 354, startPoint y: 384, endPoint x: 241, endPoint y: 381, distance: 112.7
click at [241, 381] on div "Quantity 2 Description Epna Signs Finished size Stock" at bounding box center [568, 378] width 777 height 56
type input "A"
type input "Site Signs with batten mounts"
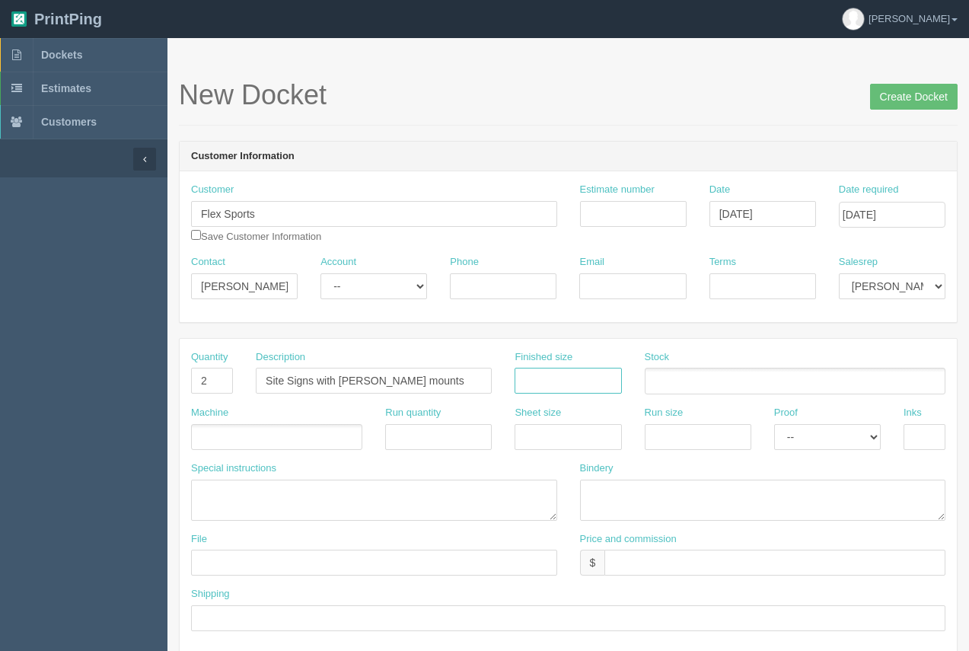
click at [545, 373] on input "text" at bounding box center [568, 381] width 107 height 26
type input "96" x 48""
click at [672, 386] on ul at bounding box center [795, 381] width 301 height 27
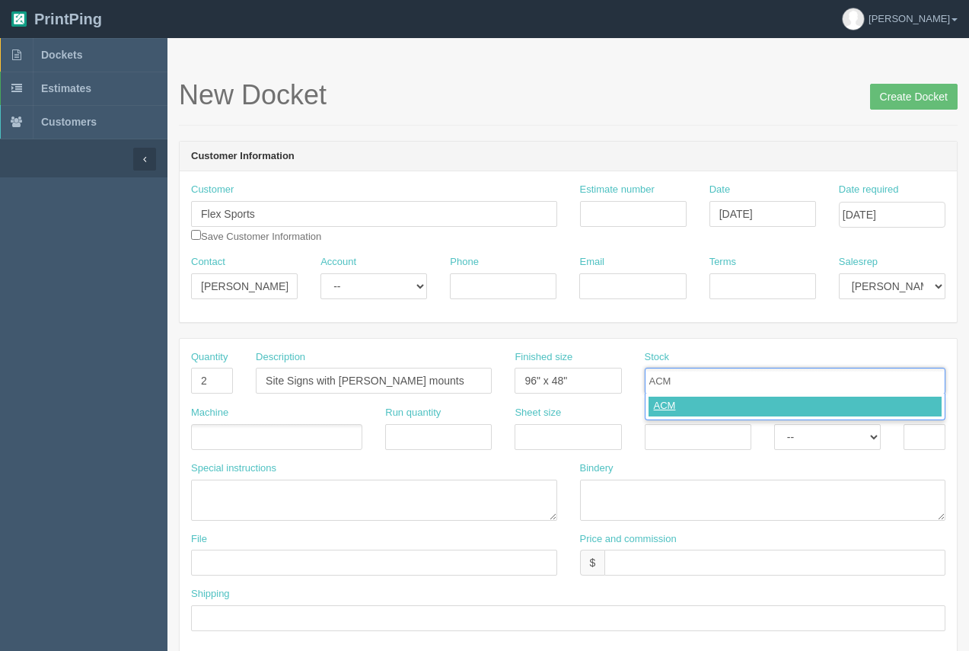
type input "ACM"
type input "Batten Mounts ( French Cleats)"
type input "ACM,Batten Mounts ( French Cleats)"
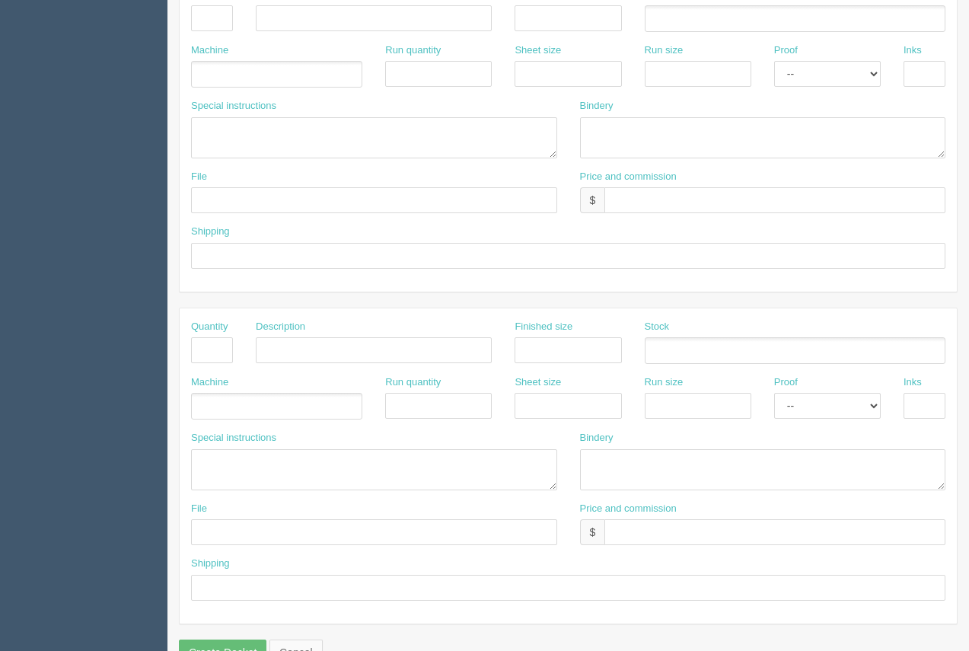
scroll to position [732, 0]
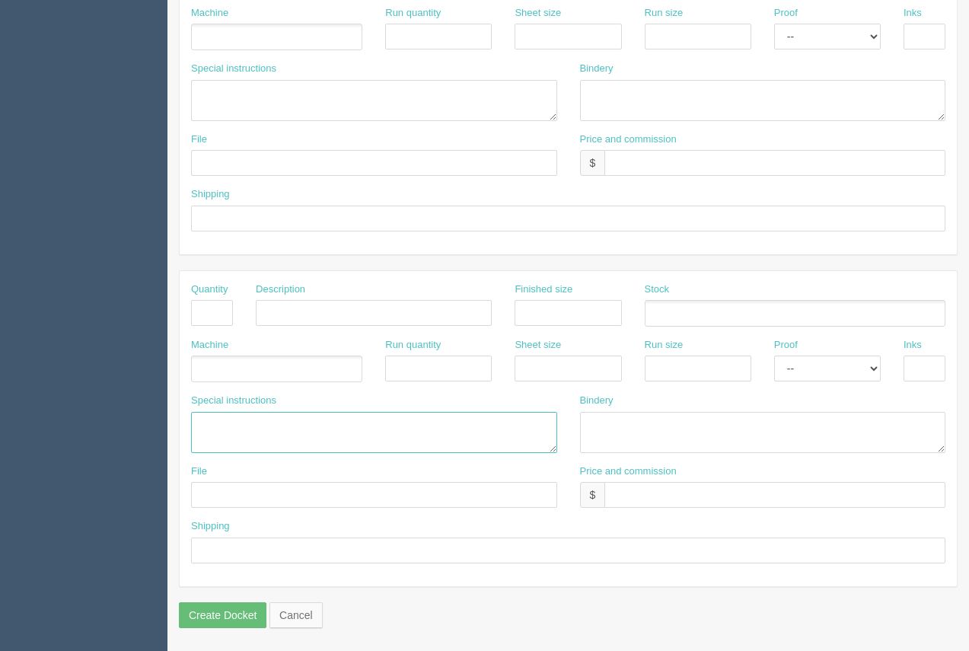
click at [215, 424] on textarea at bounding box center [374, 432] width 366 height 41
click at [420, 427] on textarea "Goodship......$253.95" at bounding box center [374, 432] width 366 height 41
paste textarea "96 (w)x 48 ( h) – x 2 signs. - 4 sets 36” x 36” – x 1 sign - 2 sets"
click at [311, 418] on textarea "Goodship......$253.95 96 (w)x 48 ( h) – x 2 signs. - 4 sets 36” x 36” – x 1 sig…" at bounding box center [374, 432] width 366 height 41
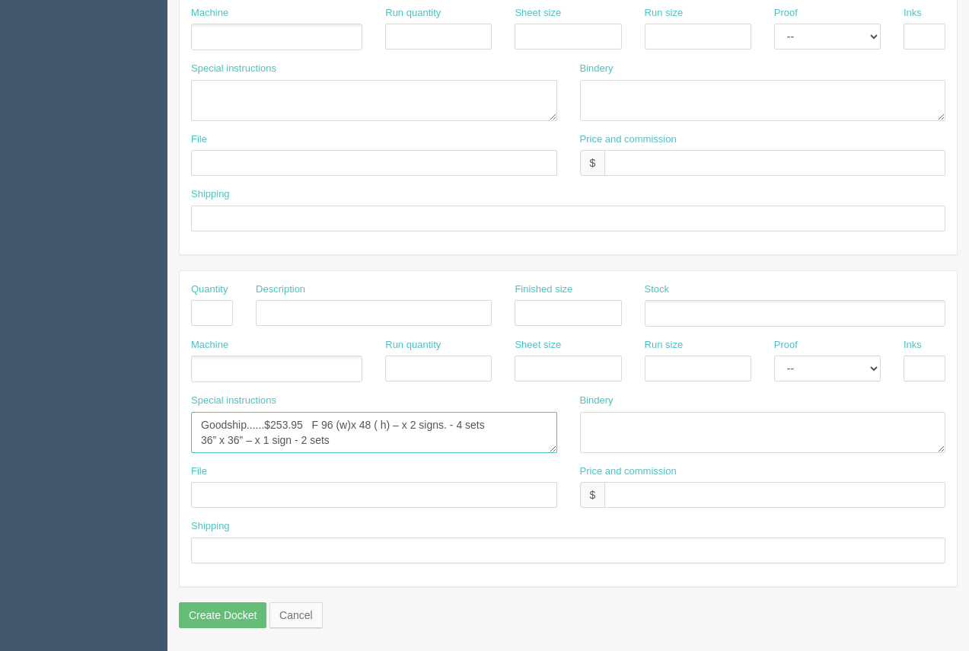
scroll to position [5, 0]
click at [391, 421] on textarea "Goodship......$253.95 Batten Mounts ( french Cleats) 96 (w)x 48 ( h) – x 2 sign…" at bounding box center [374, 432] width 366 height 41
click at [464, 422] on textarea "Goodship......$253.95 Batten Mounts ( French Cleats) 96 (w)x 48 ( h) – x 2 sign…" at bounding box center [374, 432] width 366 height 41
click at [413, 445] on textarea "Goodship......$253.95 Batten Mounts ( French Cleats) for 3 signs.96 (w)x 48 ( h…" at bounding box center [374, 432] width 366 height 41
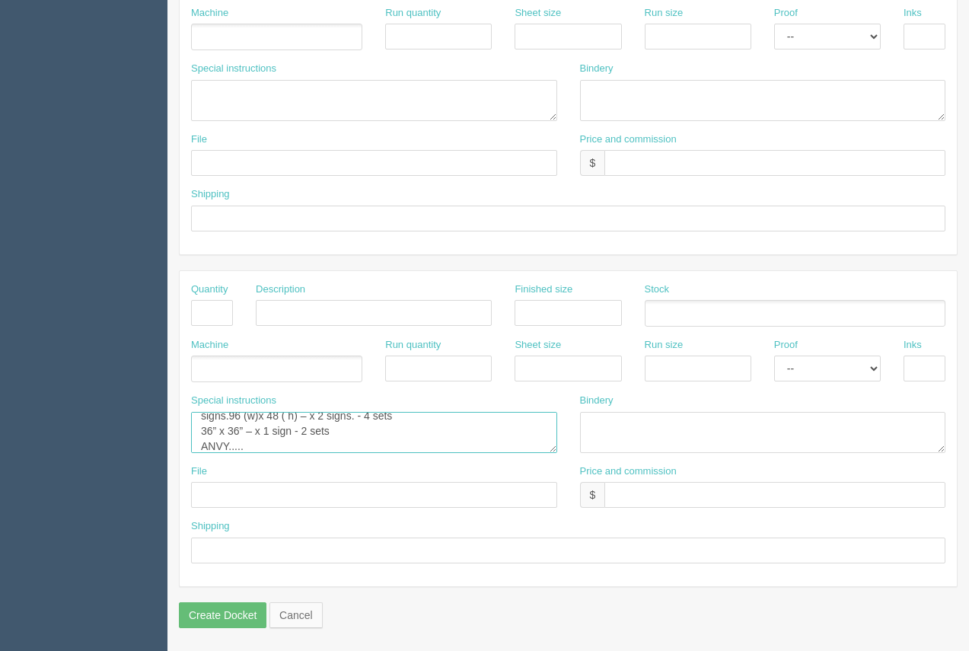
type textarea "Goodship......$253.95 Batten Mounts ( French Cleats) for 3 signs.96 (w)x 48 ( h…"
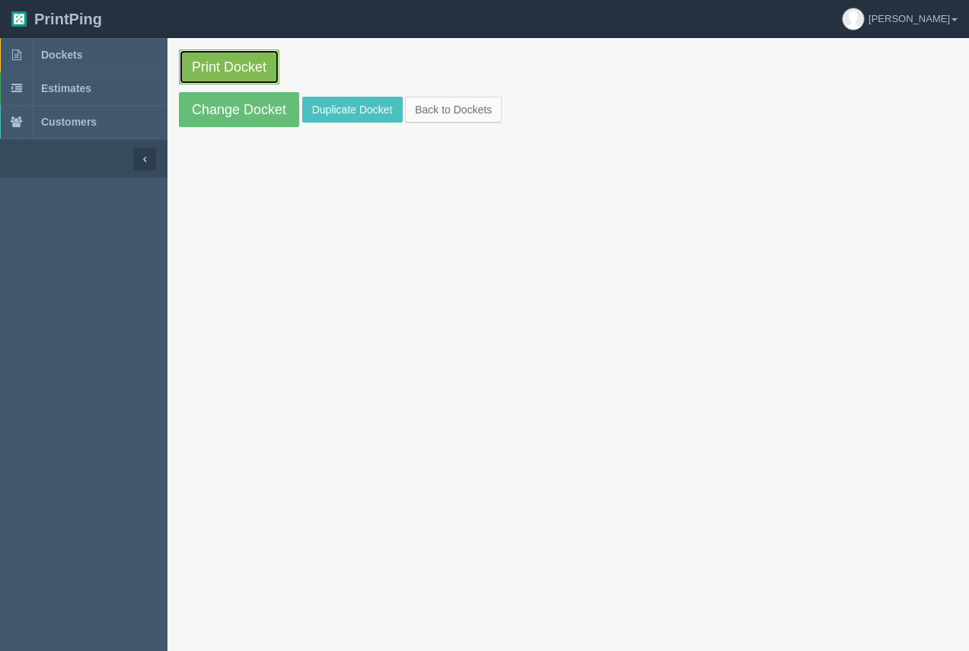
click at [216, 69] on link "Print Docket" at bounding box center [229, 66] width 101 height 35
click at [80, 49] on span "Dockets" at bounding box center [61, 55] width 41 height 12
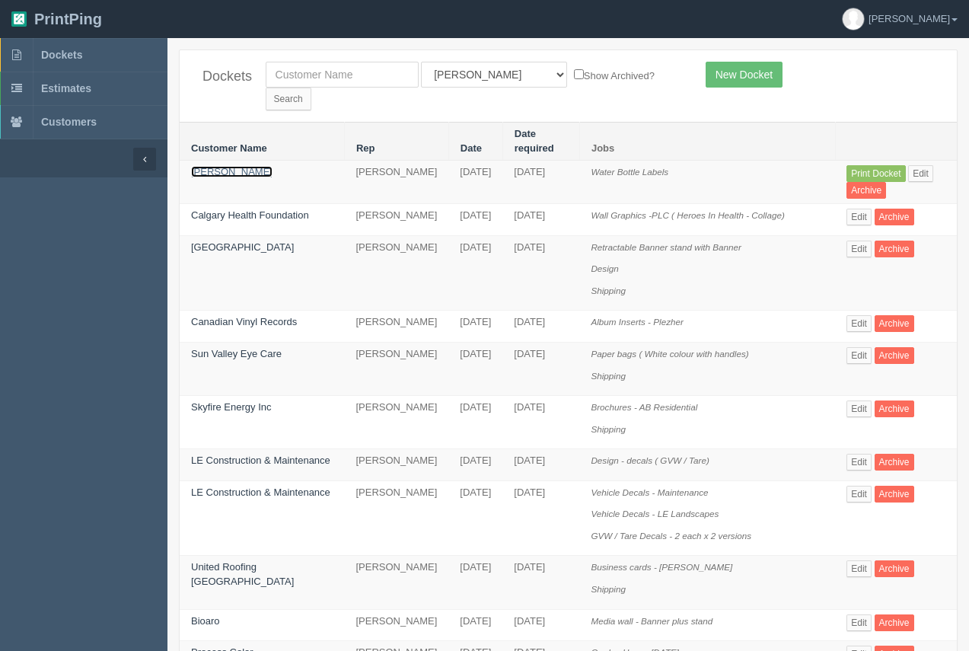
click at [207, 166] on link "Cheryl" at bounding box center [231, 171] width 81 height 11
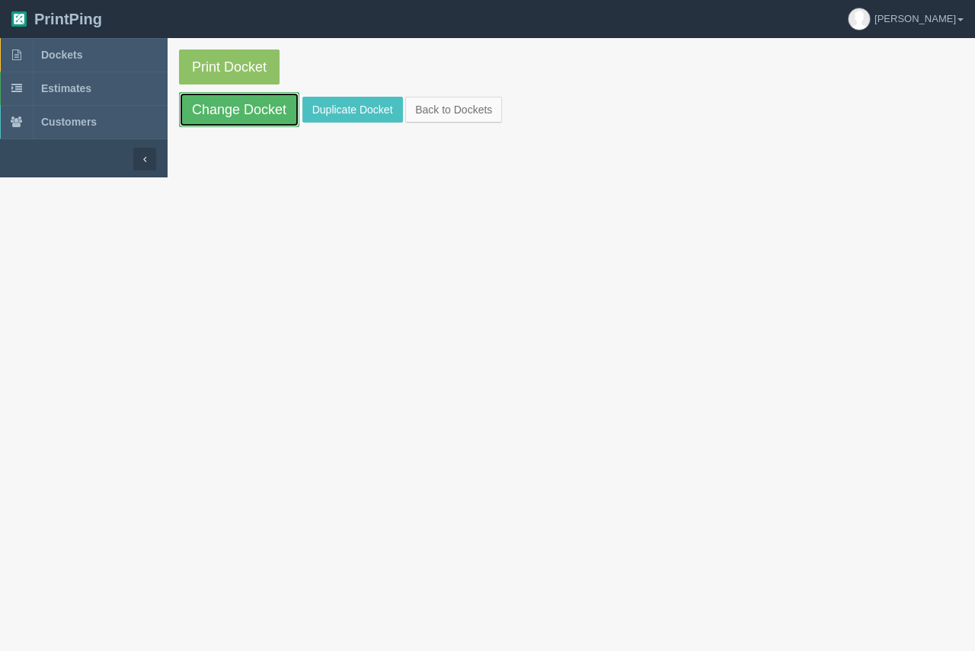
click at [225, 108] on link "Change Docket" at bounding box center [239, 109] width 120 height 35
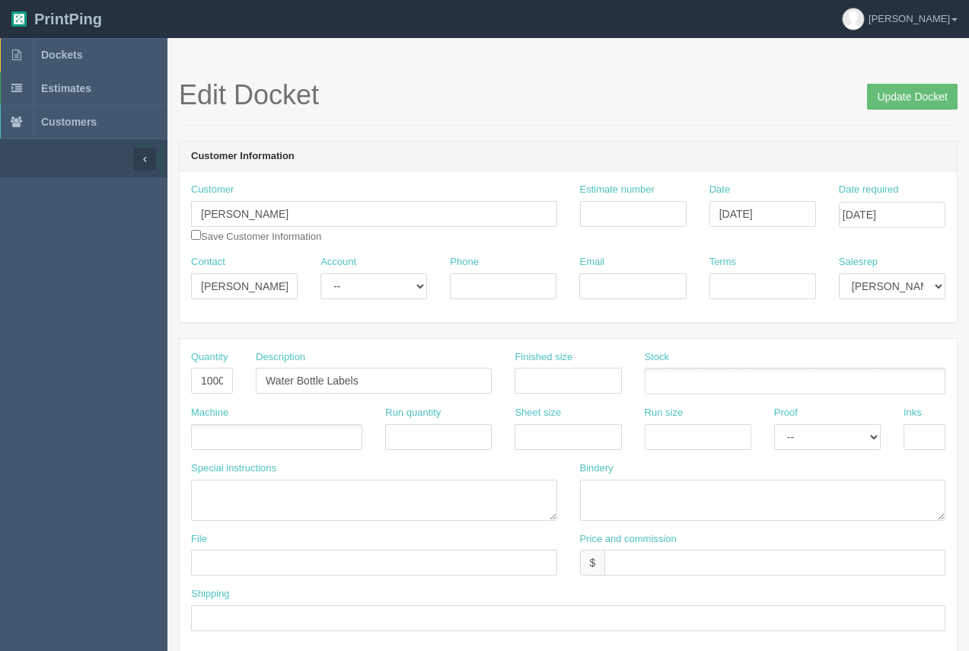
drag, startPoint x: 557, startPoint y: 403, endPoint x: 554, endPoint y: 391, distance: 12.4
click at [557, 402] on div "Finished size" at bounding box center [567, 378] width 129 height 56
click at [554, 391] on input "text" at bounding box center [568, 381] width 107 height 26
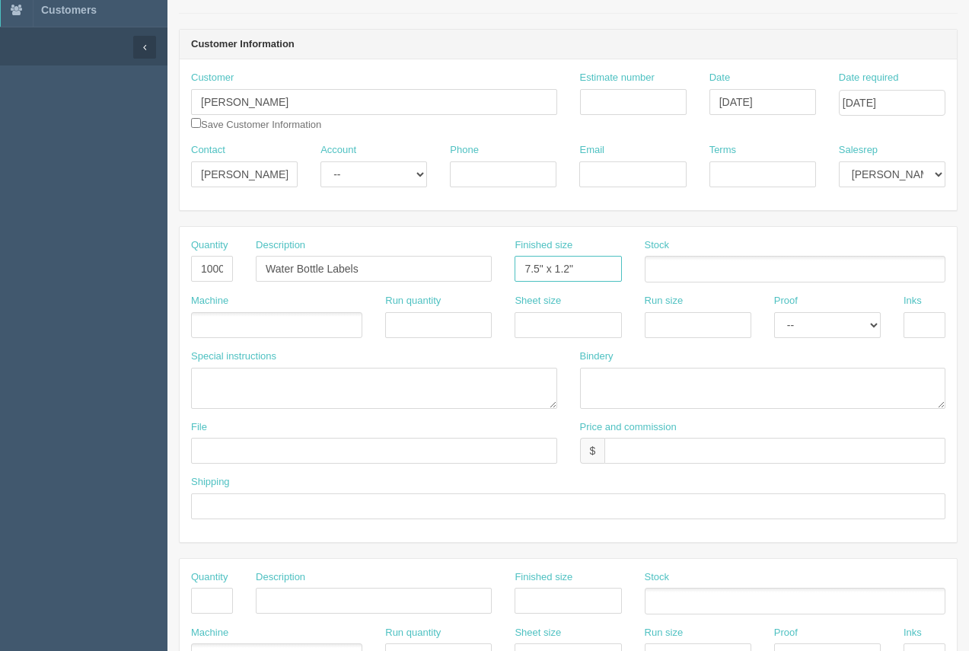
scroll to position [211, 0]
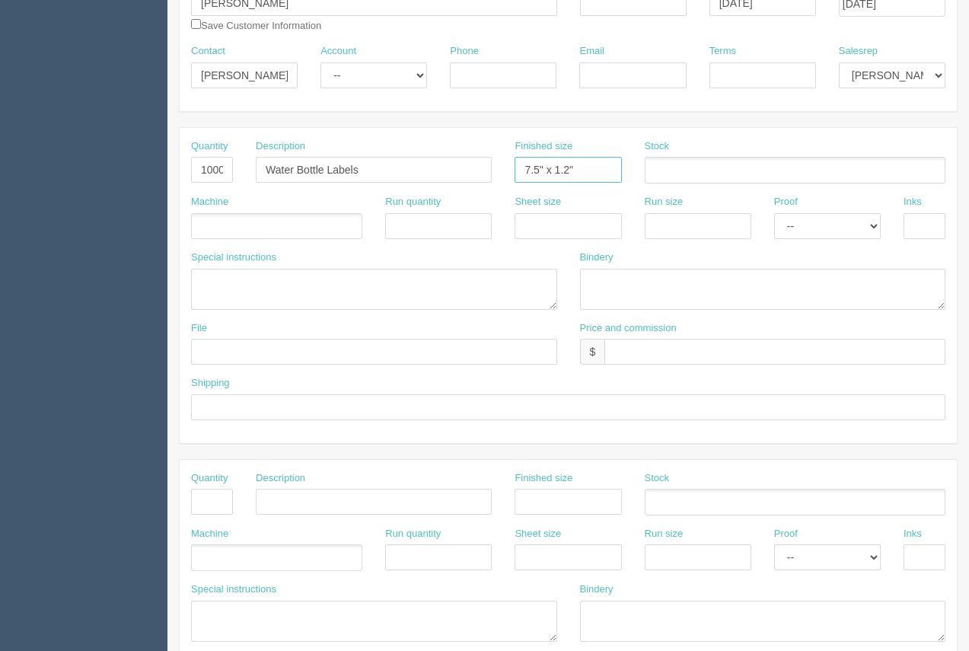
type input "7.5" x 1.2""
click at [258, 359] on input "text" at bounding box center [374, 352] width 366 height 26
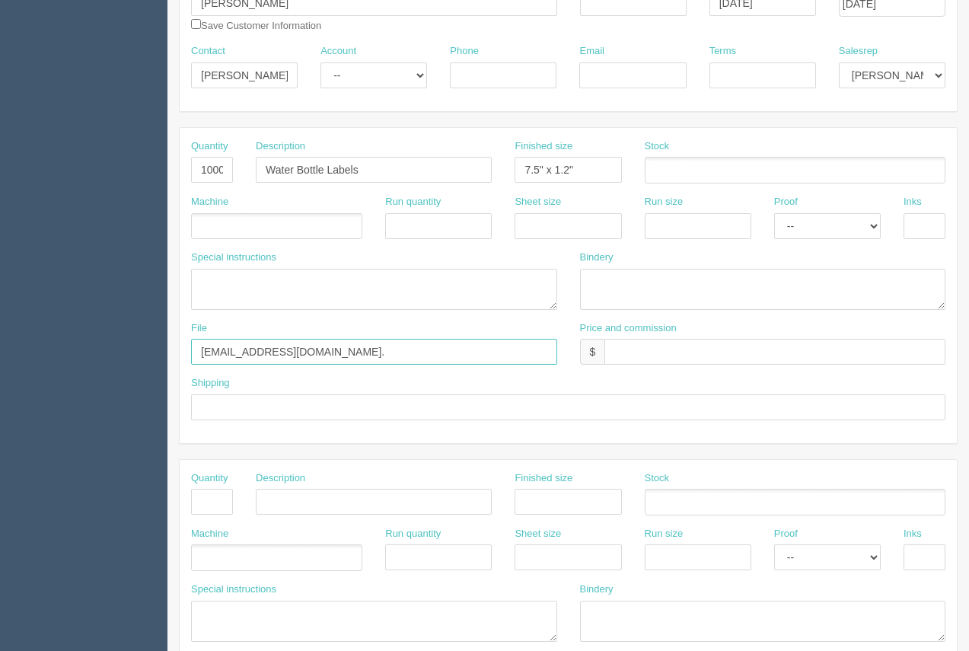
click at [327, 356] on input "files@allrush.ca." at bounding box center [374, 352] width 366 height 26
type input "files@allrush.ca. See Arif"
click at [331, 416] on input "text" at bounding box center [568, 407] width 755 height 26
type input "Call / Email for pick up"
drag, startPoint x: 920, startPoint y: 229, endPoint x: 921, endPoint y: 239, distance: 9.9
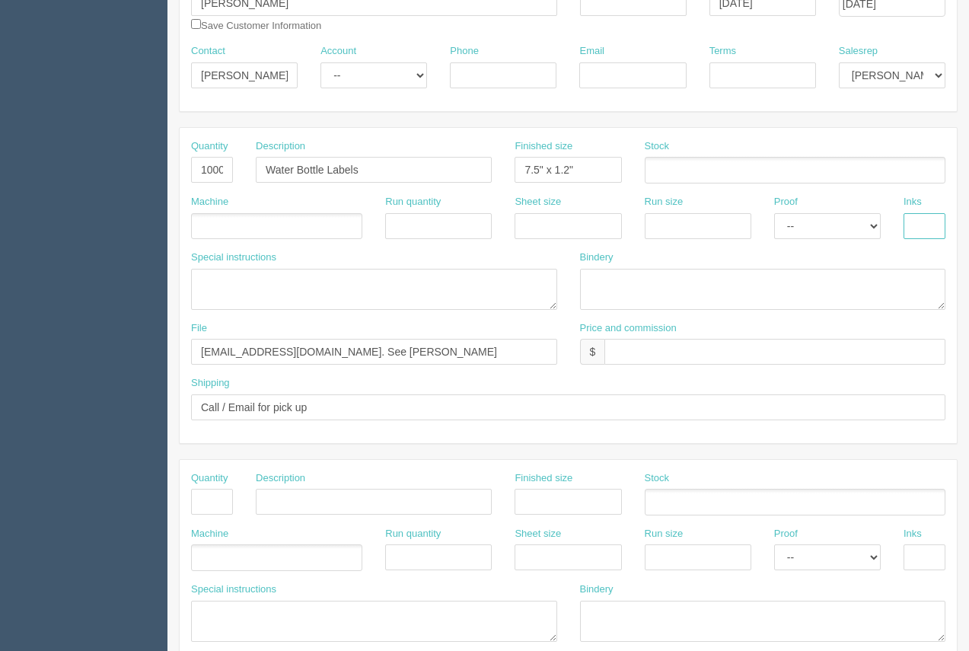
click at [921, 235] on input "text" at bounding box center [925, 226] width 42 height 26
type input "4/0"
click at [697, 178] on ul at bounding box center [795, 170] width 301 height 27
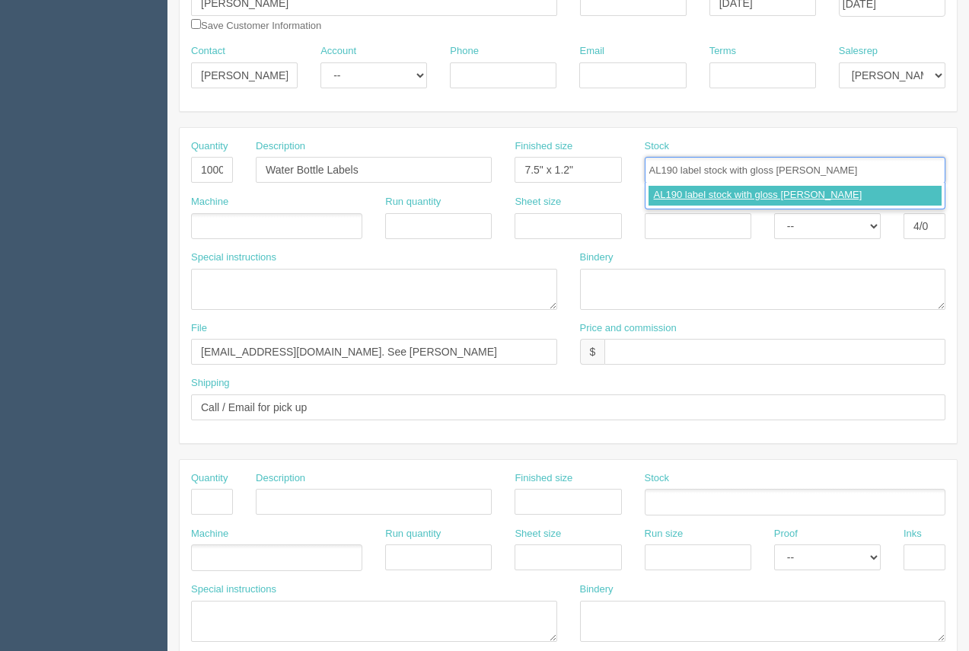
type input "AL190 label stock with gloss lam"
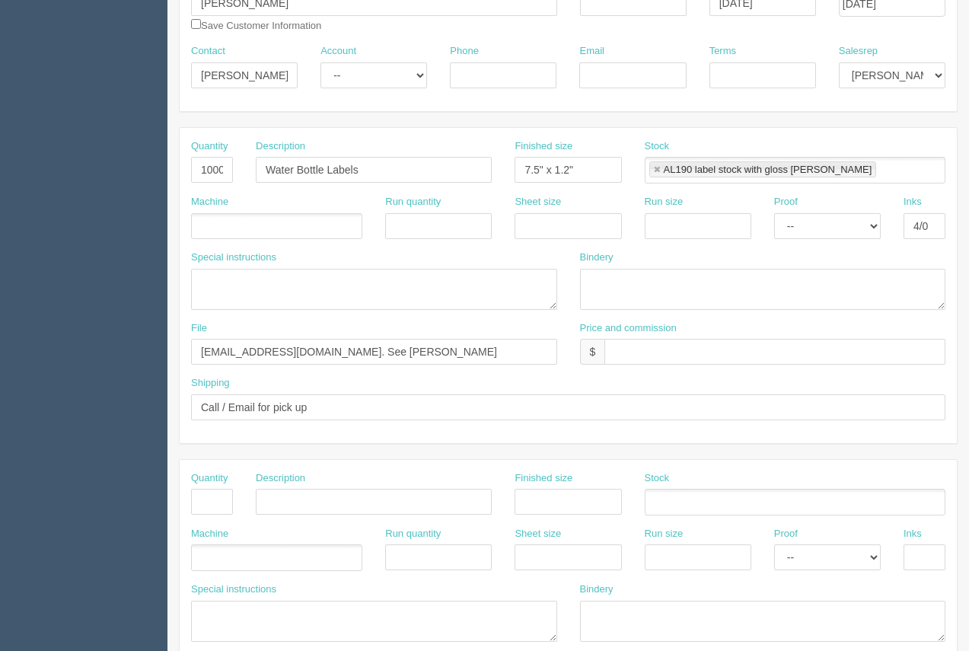
click at [222, 230] on ul at bounding box center [276, 226] width 171 height 27
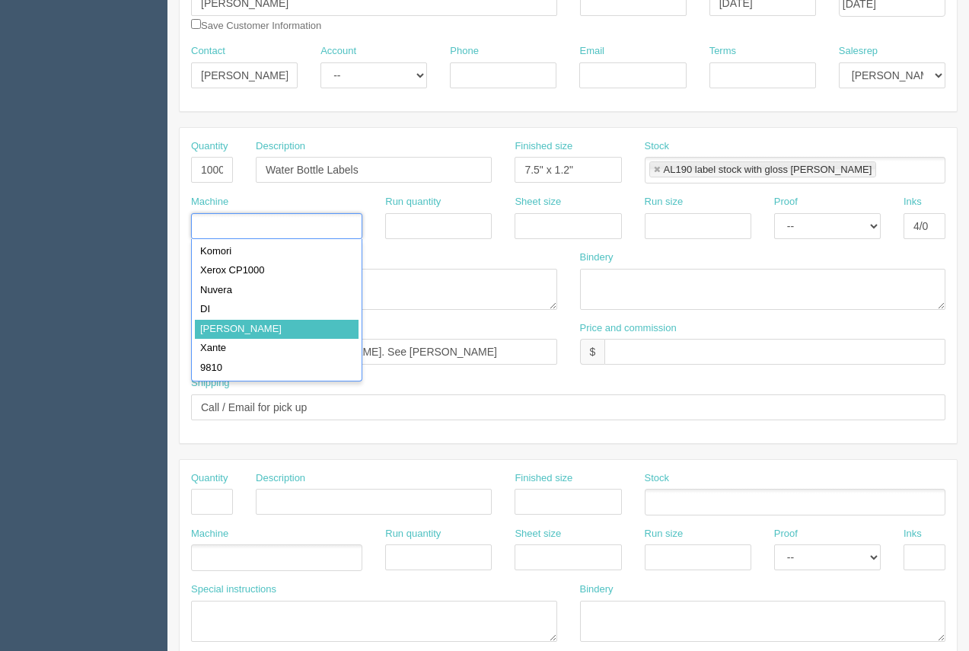
type input "Roland"
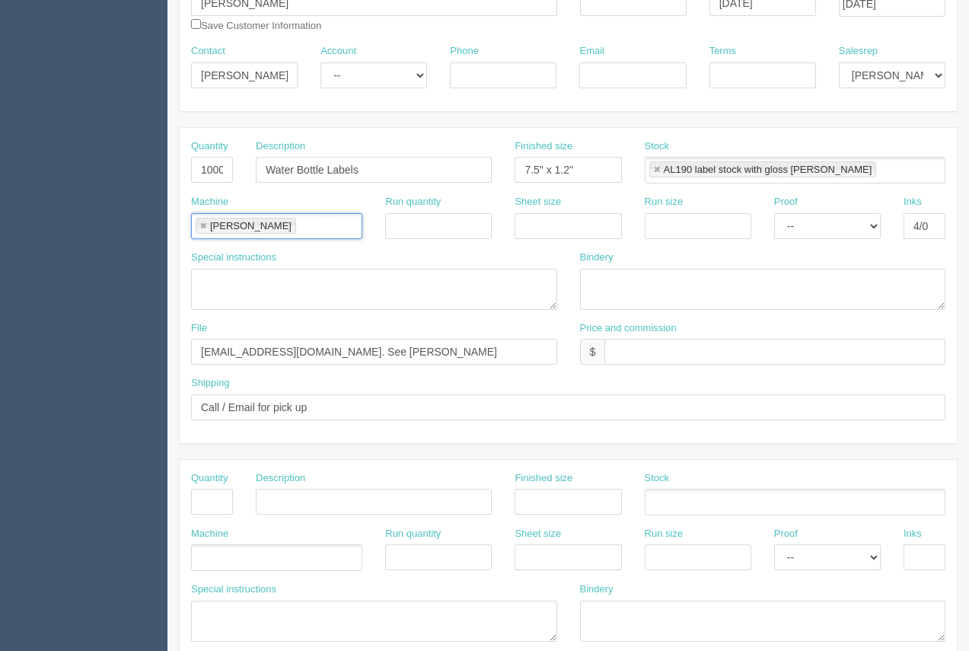
click at [207, 222] on li "Roland" at bounding box center [246, 226] width 101 height 16
click at [207, 222] on link at bounding box center [203, 227] width 9 height 10
click at [202, 225] on input "text" at bounding box center [199, 227] width 15 height 22
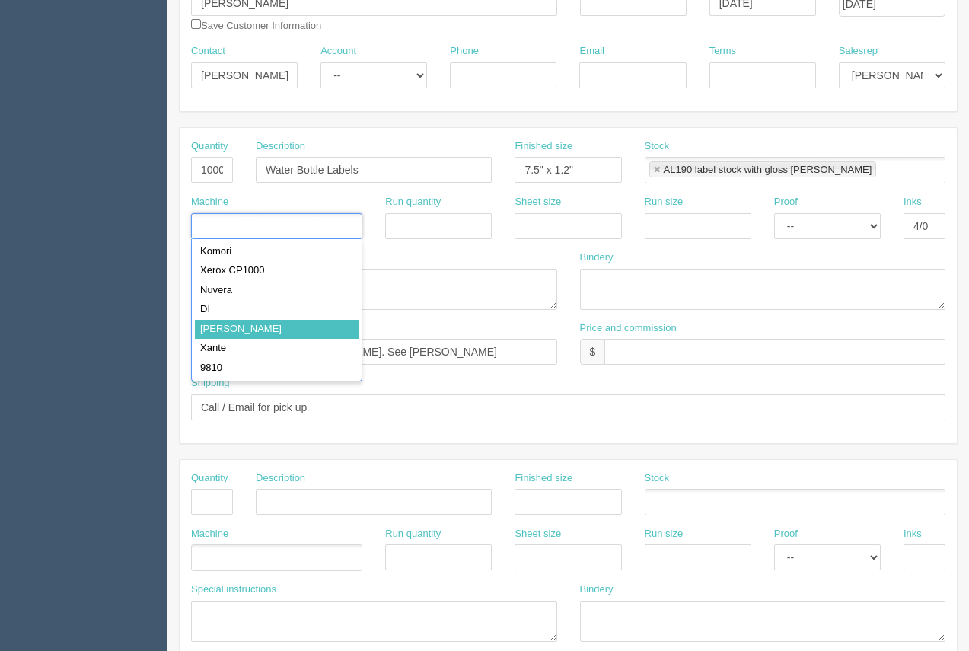
scroll to position [135, 0]
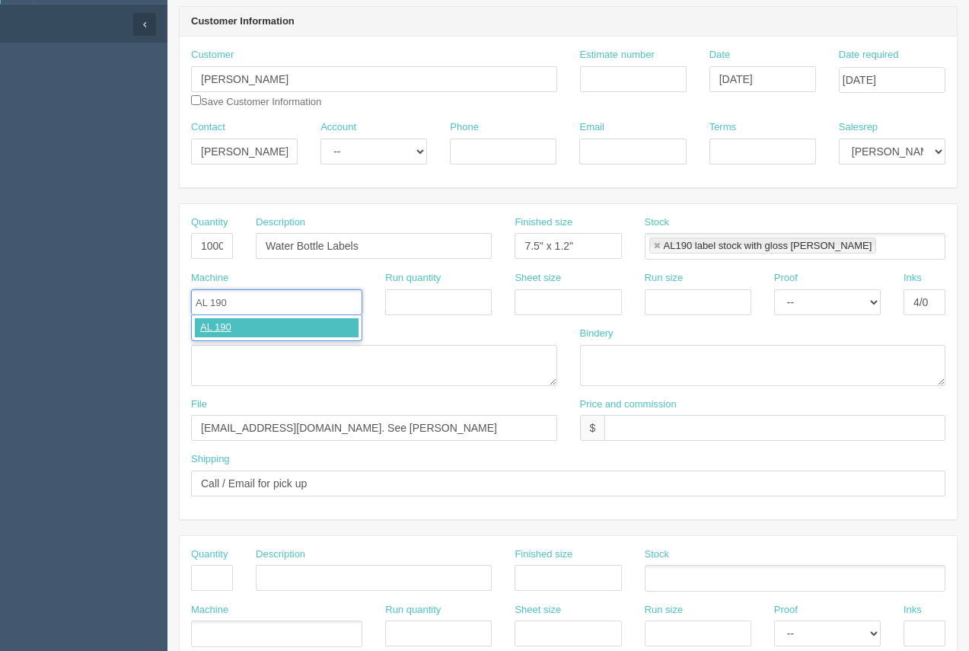
type input "AL 190"
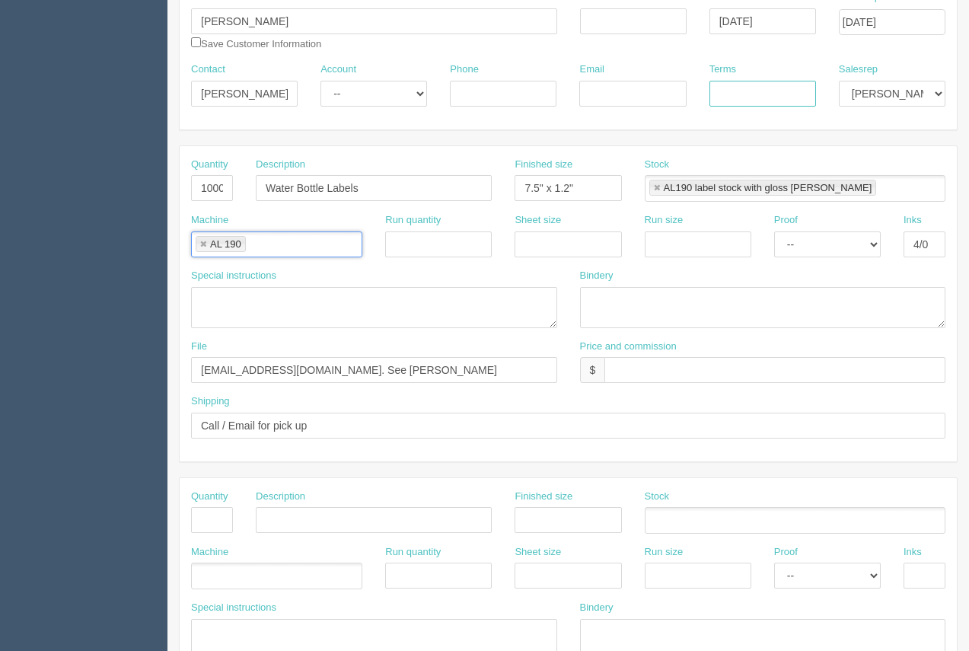
click at [738, 97] on input "Terms" at bounding box center [763, 94] width 107 height 26
type input "50/50"
paste input "cheryld@danielehenkel.com"
type input "cheryld@danielehenkel.com"
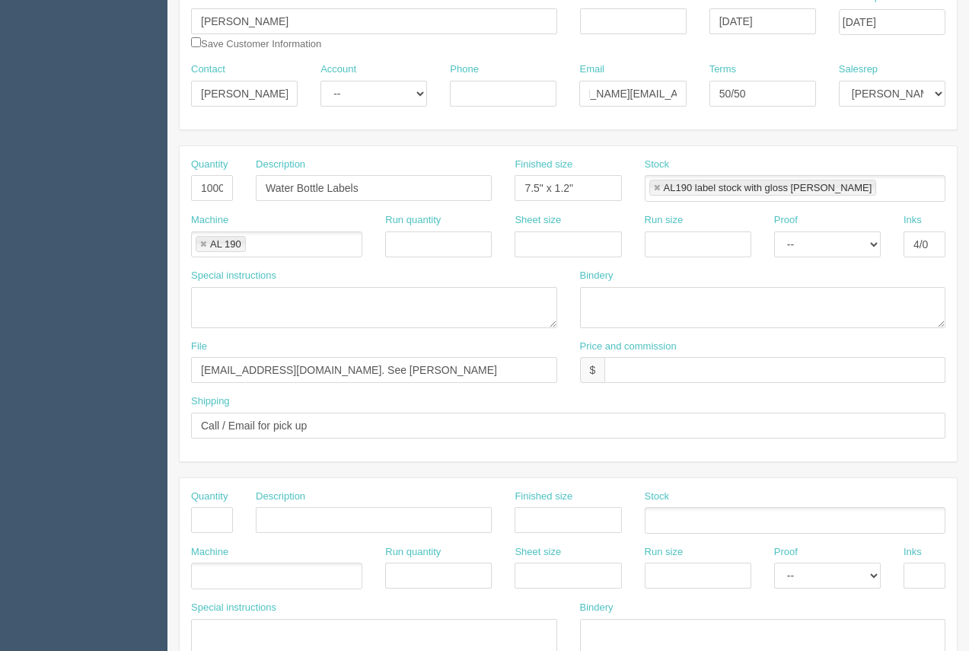
scroll to position [0, 0]
click at [500, 85] on input "Phone" at bounding box center [503, 94] width 107 height 26
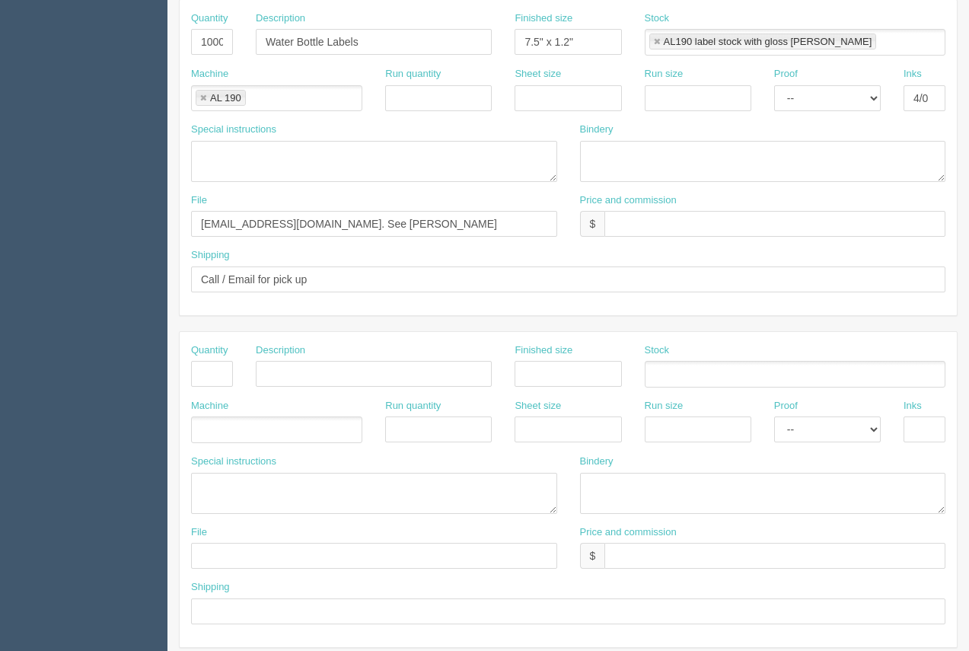
scroll to position [395, 0]
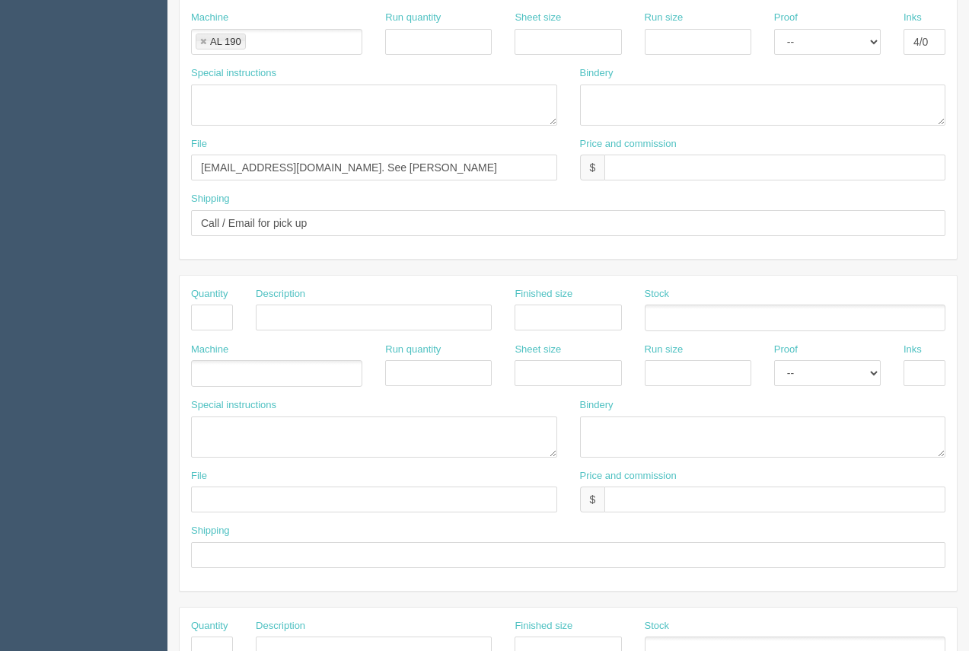
type input "403.923.0681"
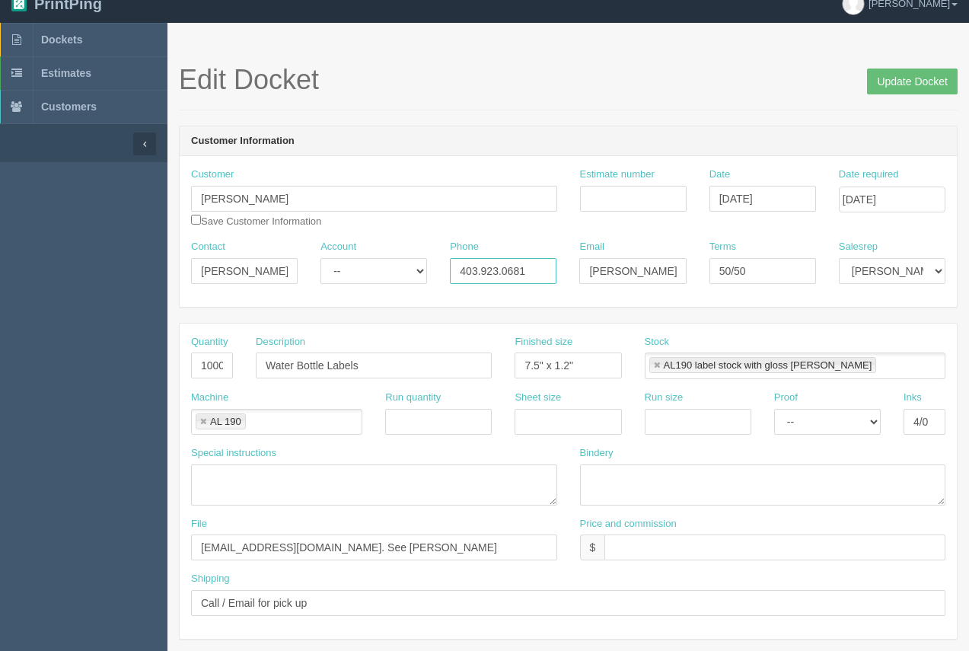
scroll to position [0, 0]
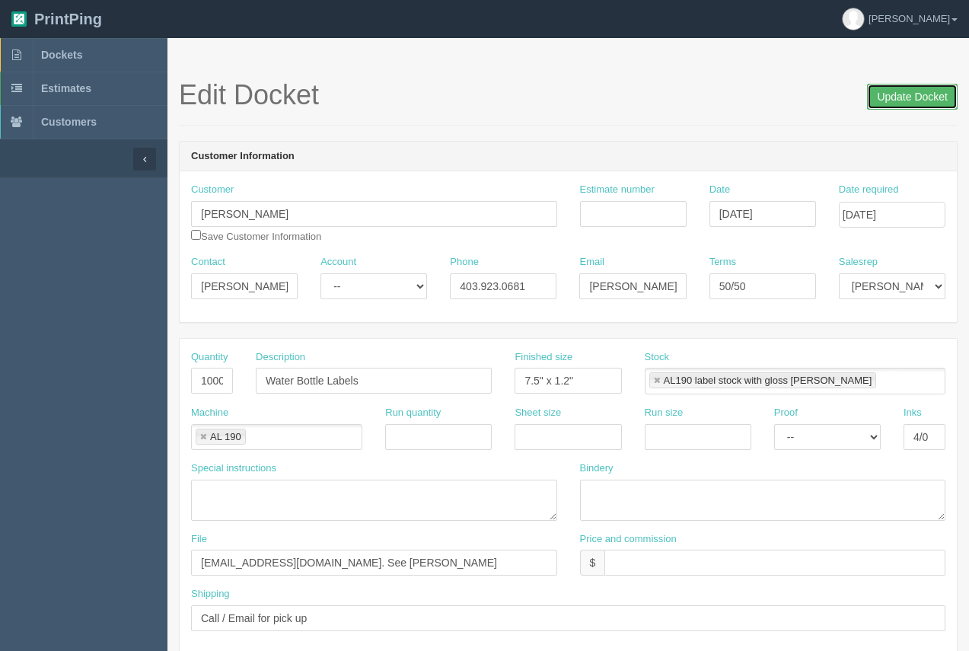
drag, startPoint x: 927, startPoint y: 95, endPoint x: 503, endPoint y: 136, distance: 426.1
click at [926, 95] on input "Update Docket" at bounding box center [912, 97] width 91 height 26
